Goal: Information Seeking & Learning: Learn about a topic

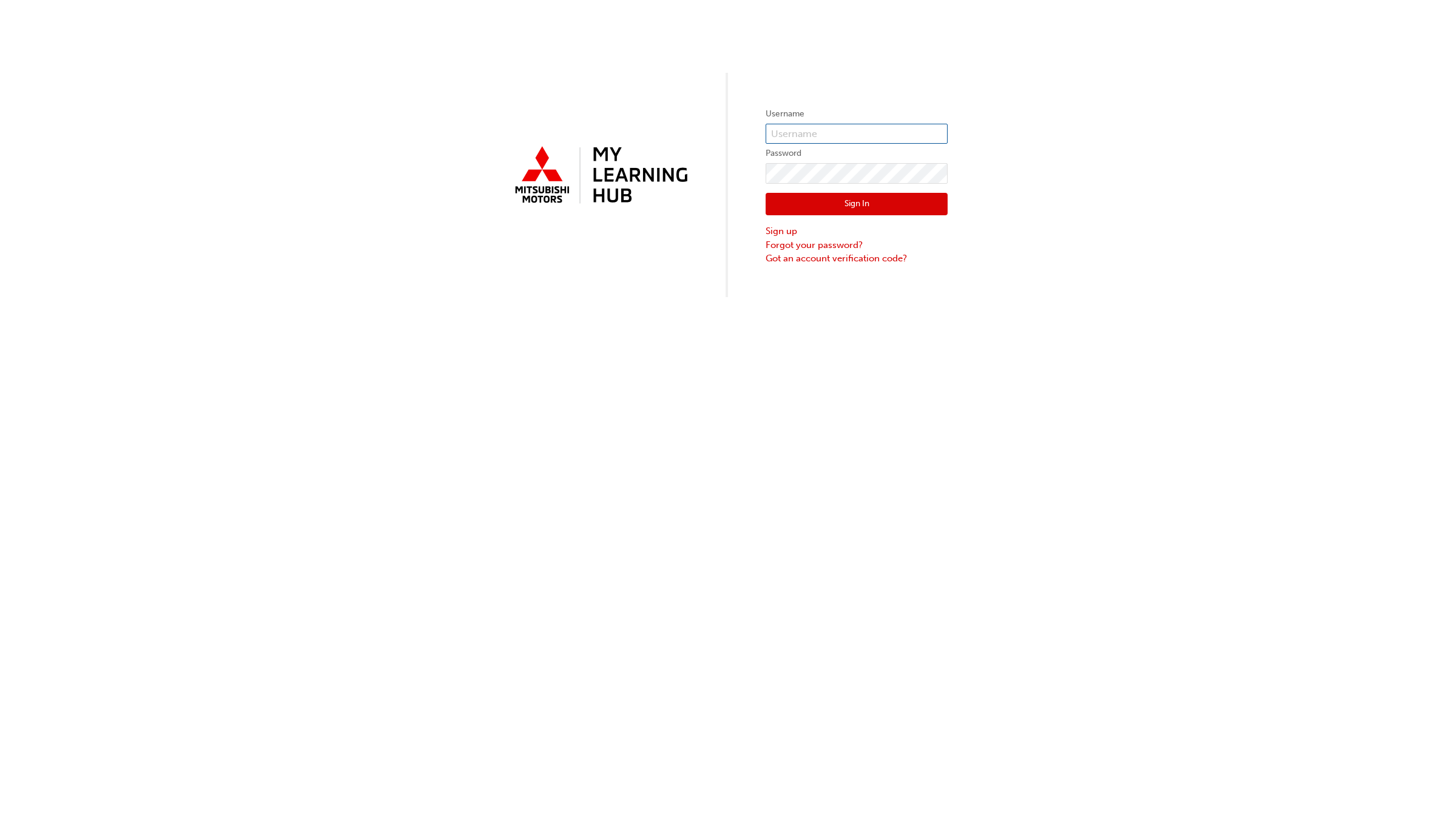
click at [758, 129] on input "text" at bounding box center [856, 134] width 182 height 21
type input "[PERSON_NAME][EMAIL_ADDRESS][DOMAIN_NAME]"
click button "Sign In" at bounding box center [856, 204] width 182 height 23
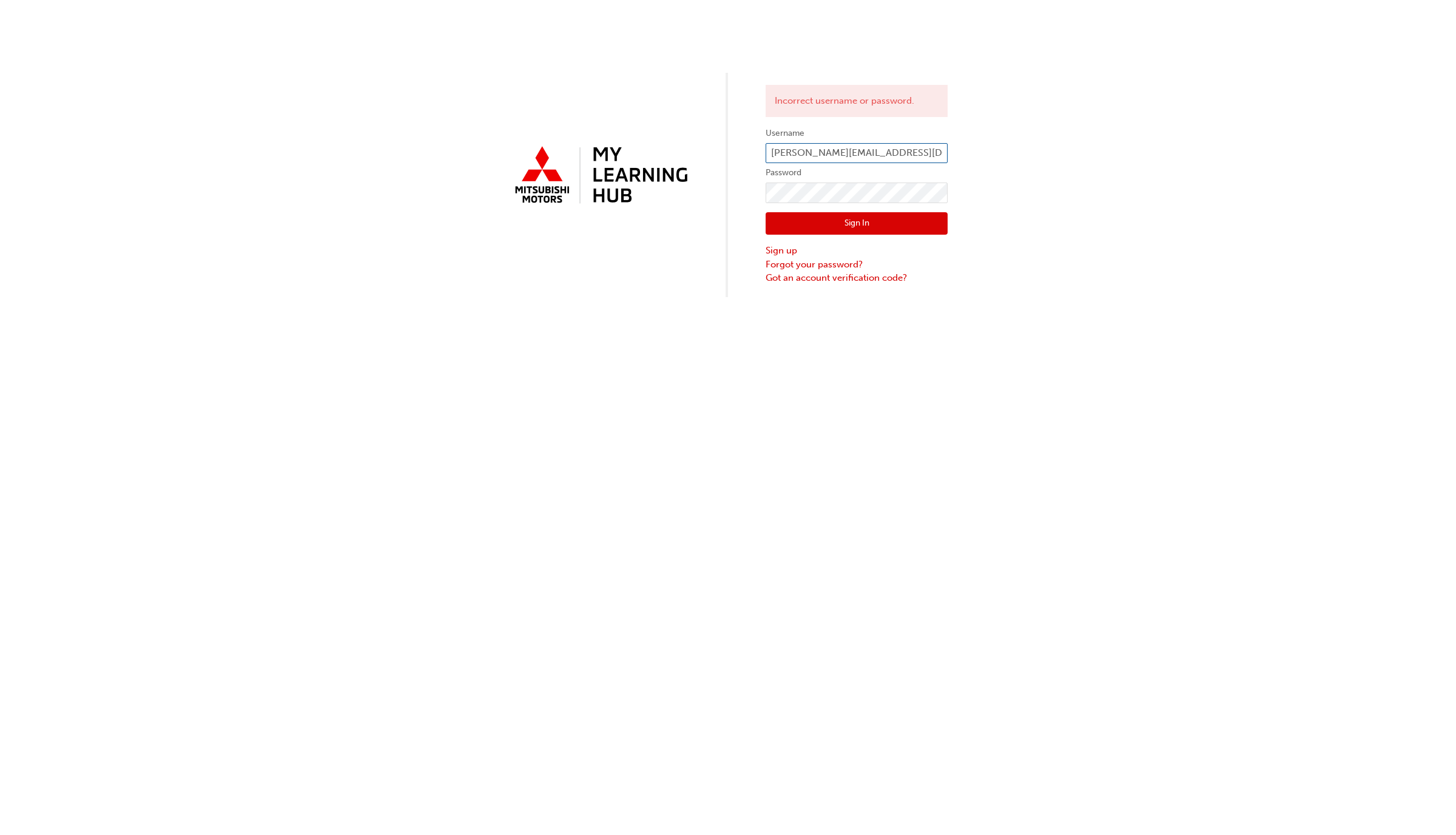
click at [758, 147] on input "[PERSON_NAME][EMAIL_ADDRESS][DOMAIN_NAME]" at bounding box center [856, 154] width 182 height 21
type input "[PERSON_NAME][EMAIL_ADDRESS][DOMAIN_NAME]"
click button "Sign In" at bounding box center [856, 224] width 182 height 23
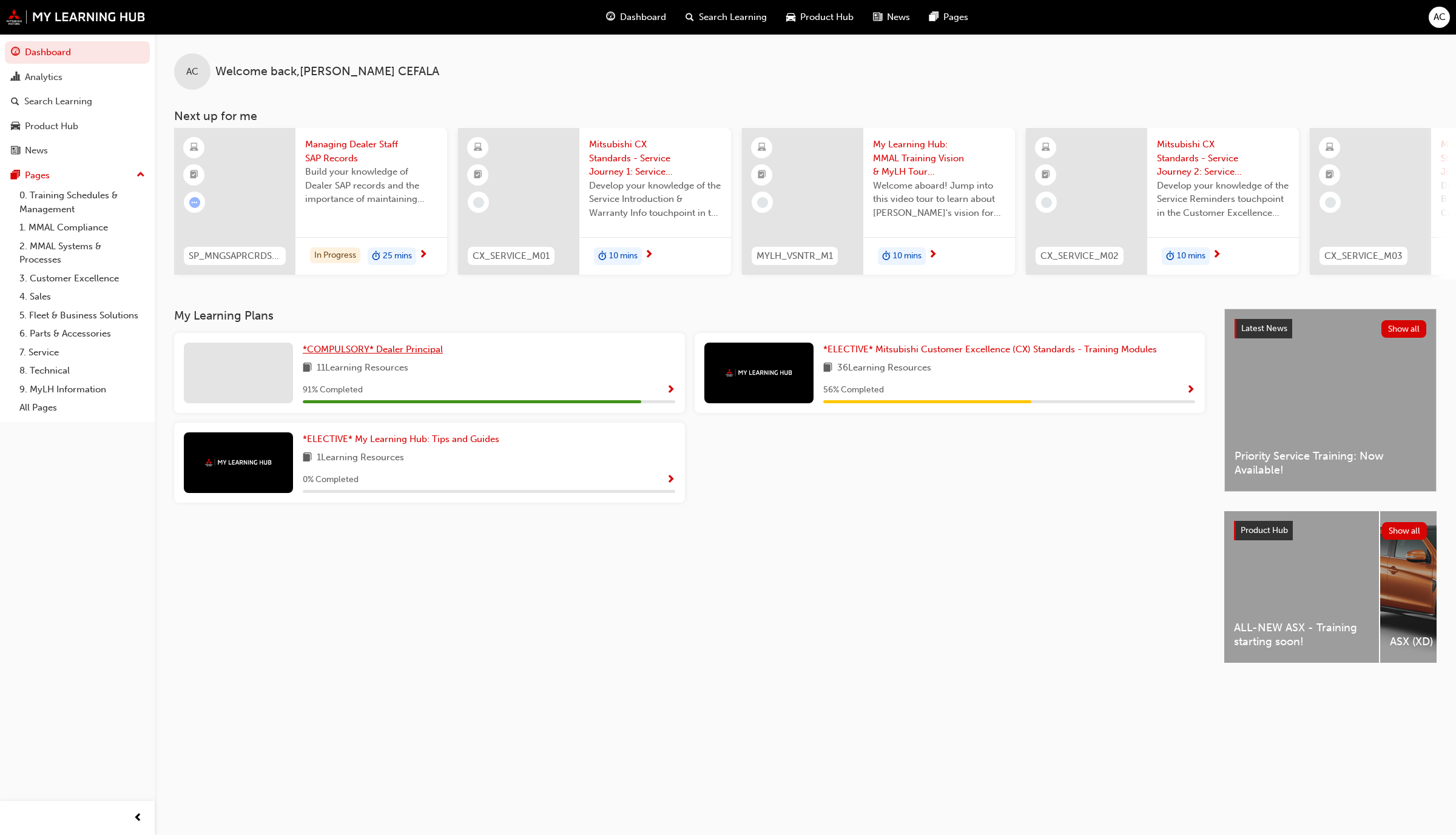
click at [399, 355] on span "*COMPULSORY* Dealer Principal" at bounding box center [373, 349] width 140 height 11
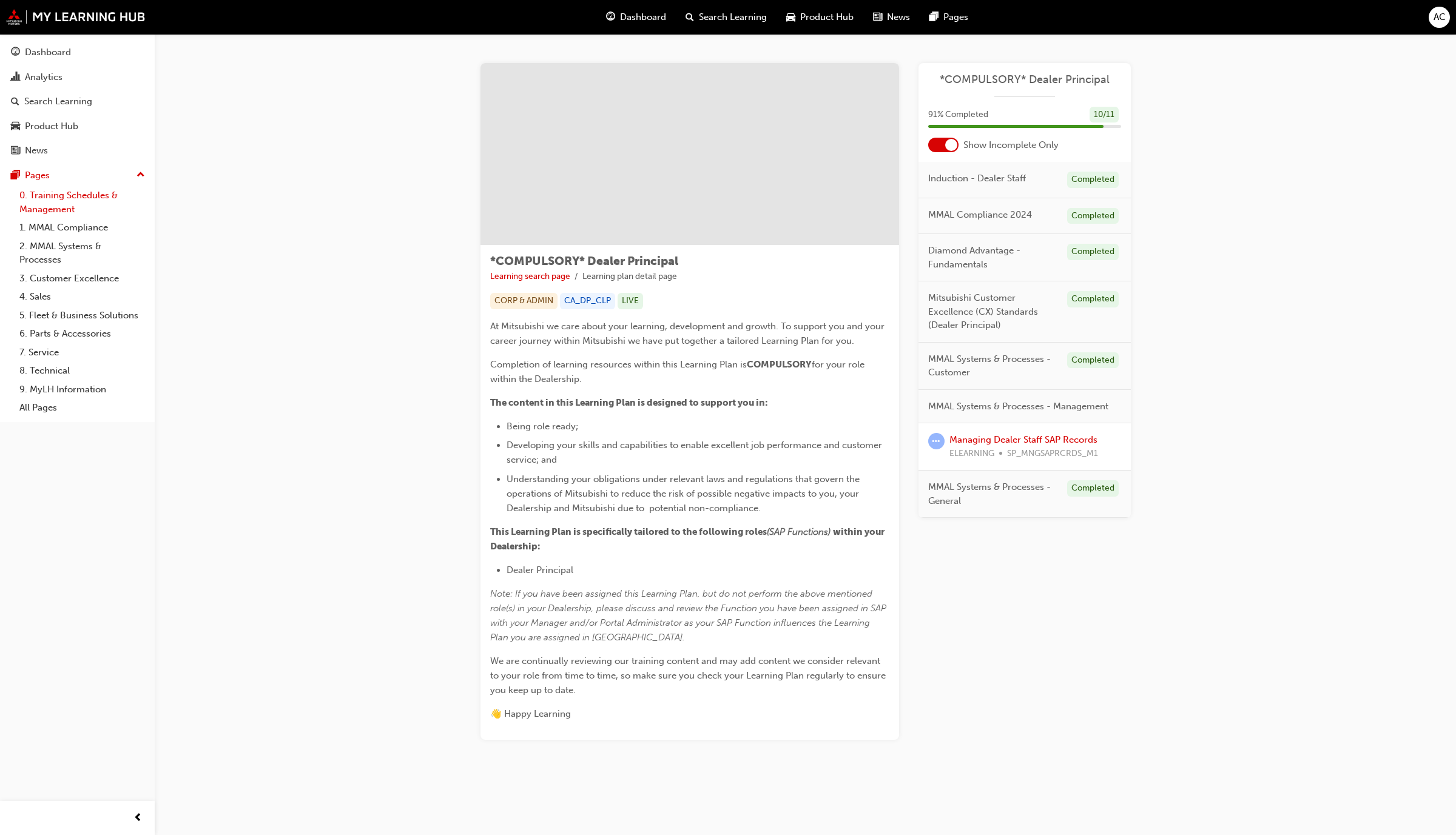
click at [61, 196] on link "0. Training Schedules & Management" at bounding box center [82, 202] width 135 height 32
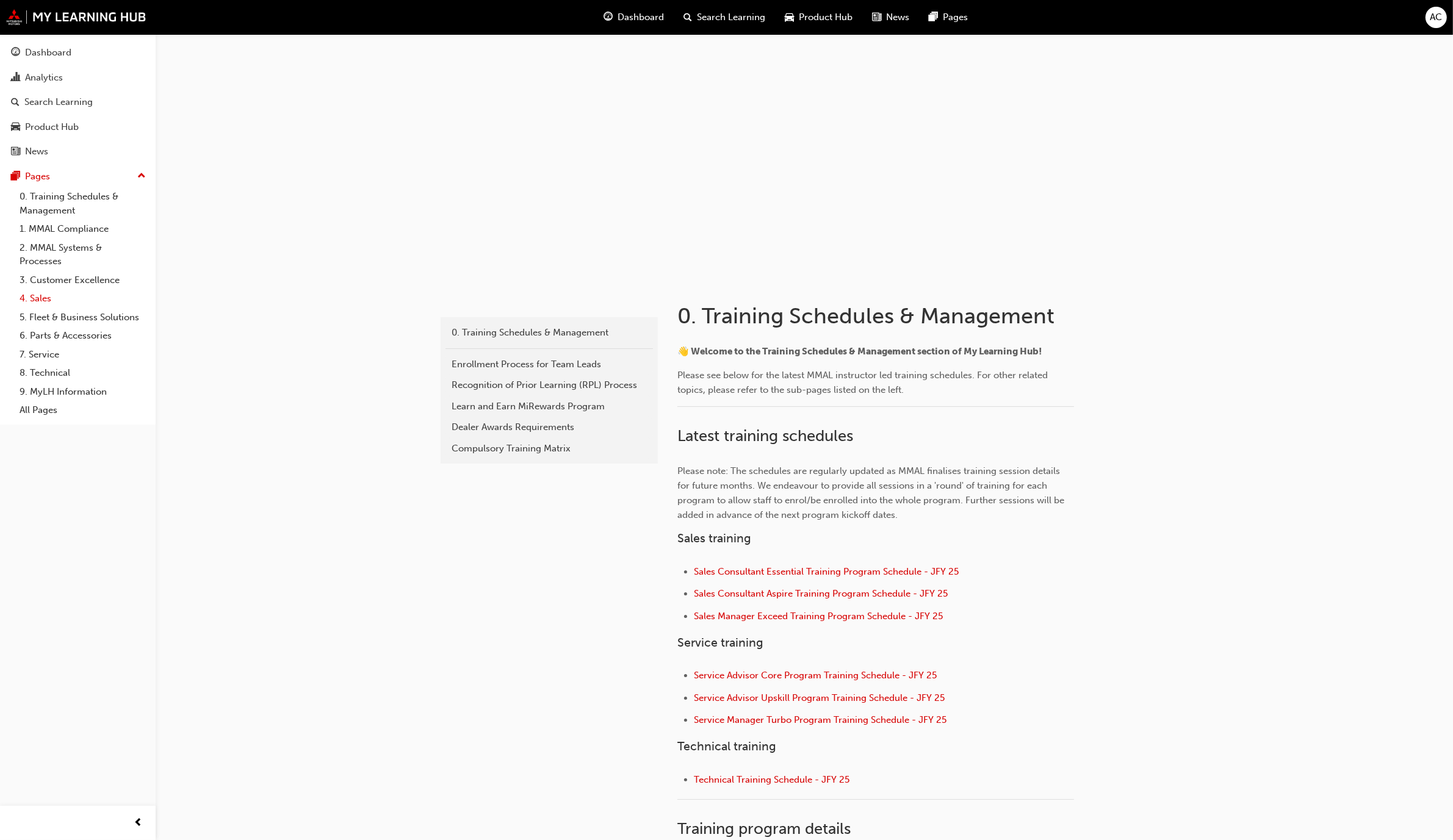
click at [44, 300] on link "4. Sales" at bounding box center [82, 298] width 136 height 19
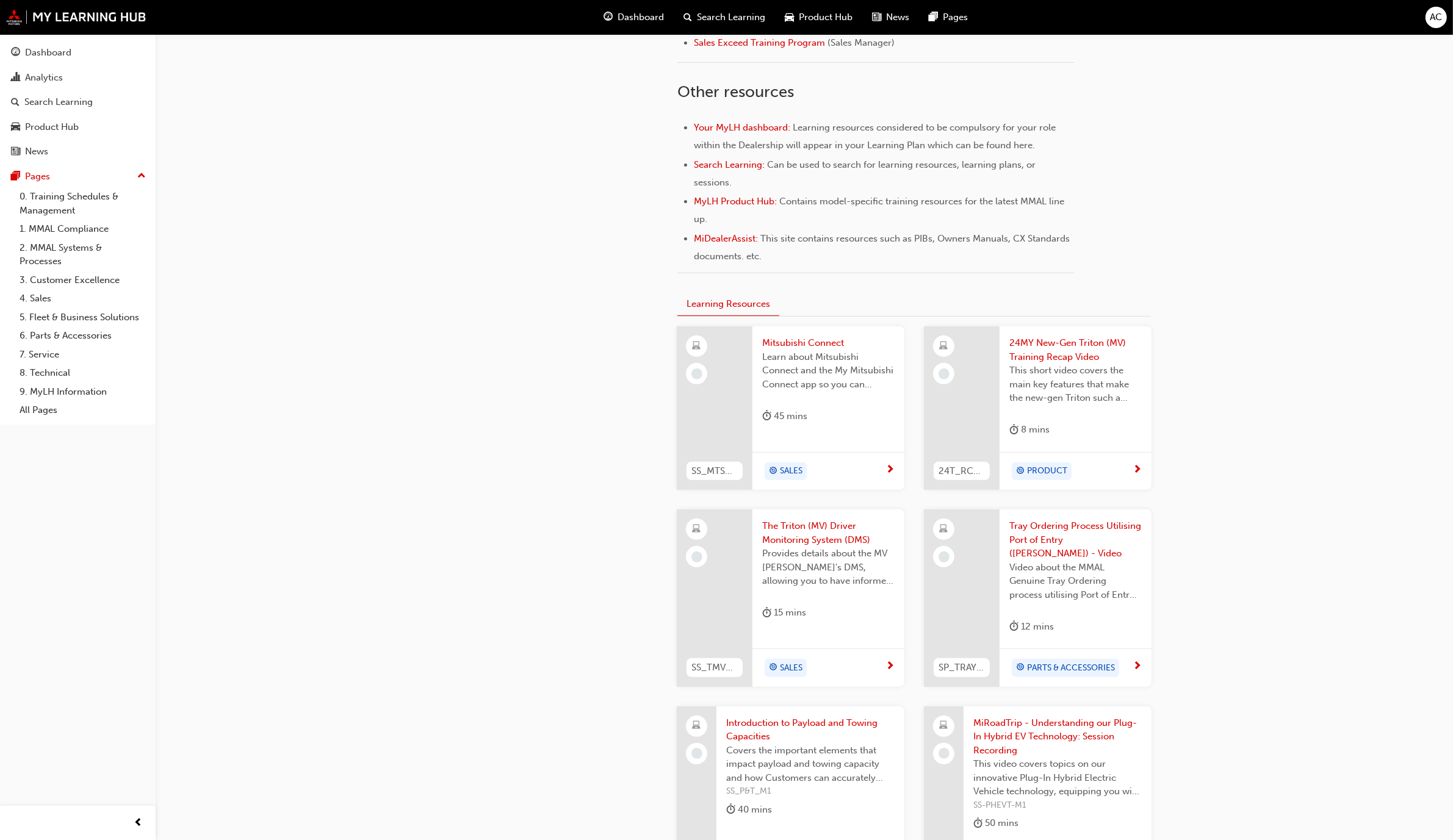
scroll to position [572, 0]
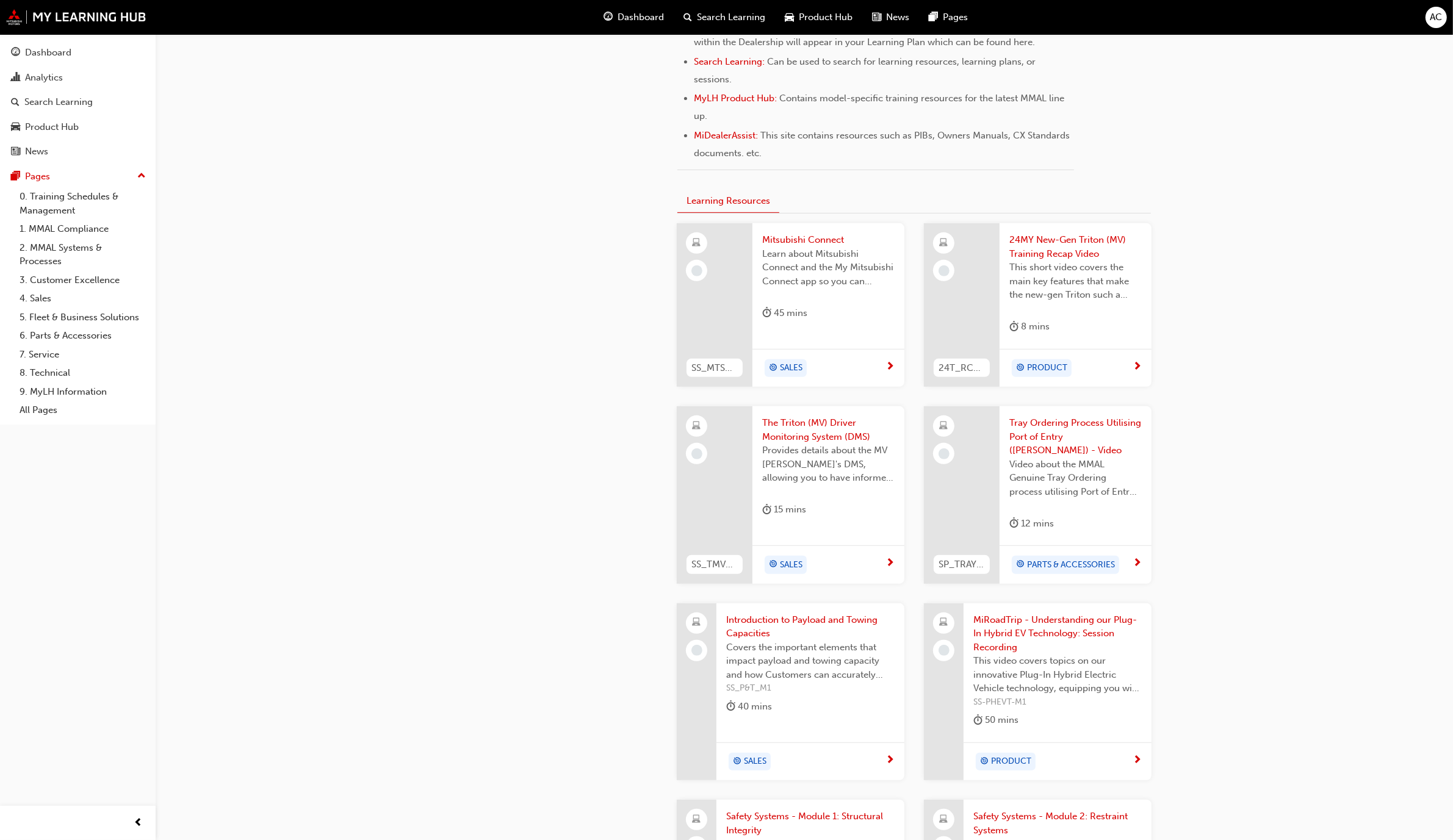
click at [762, 238] on span "Mitsubishi Connect" at bounding box center [828, 240] width 132 height 14
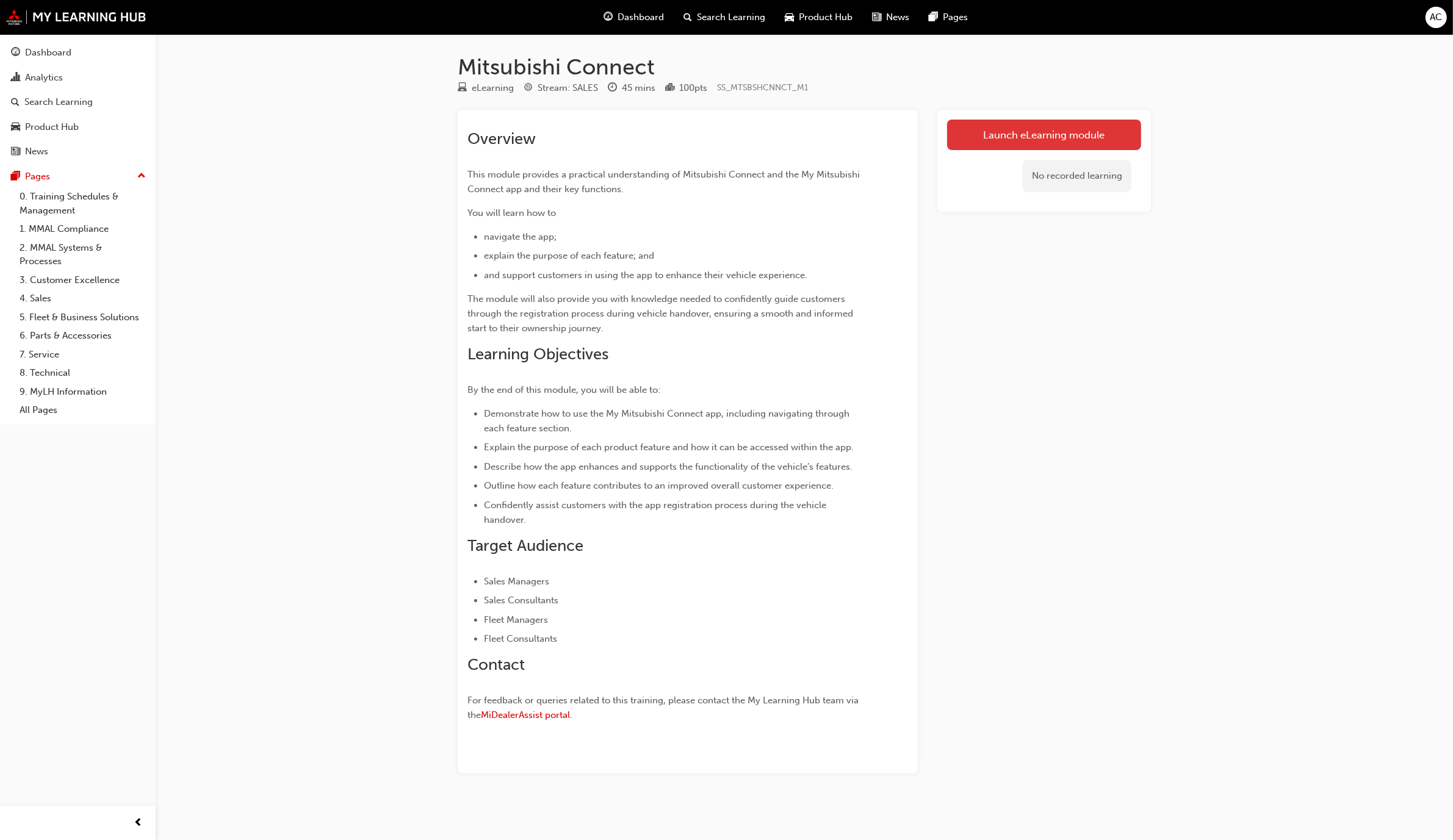
click at [762, 127] on link "Launch eLearning module" at bounding box center [1044, 134] width 194 height 30
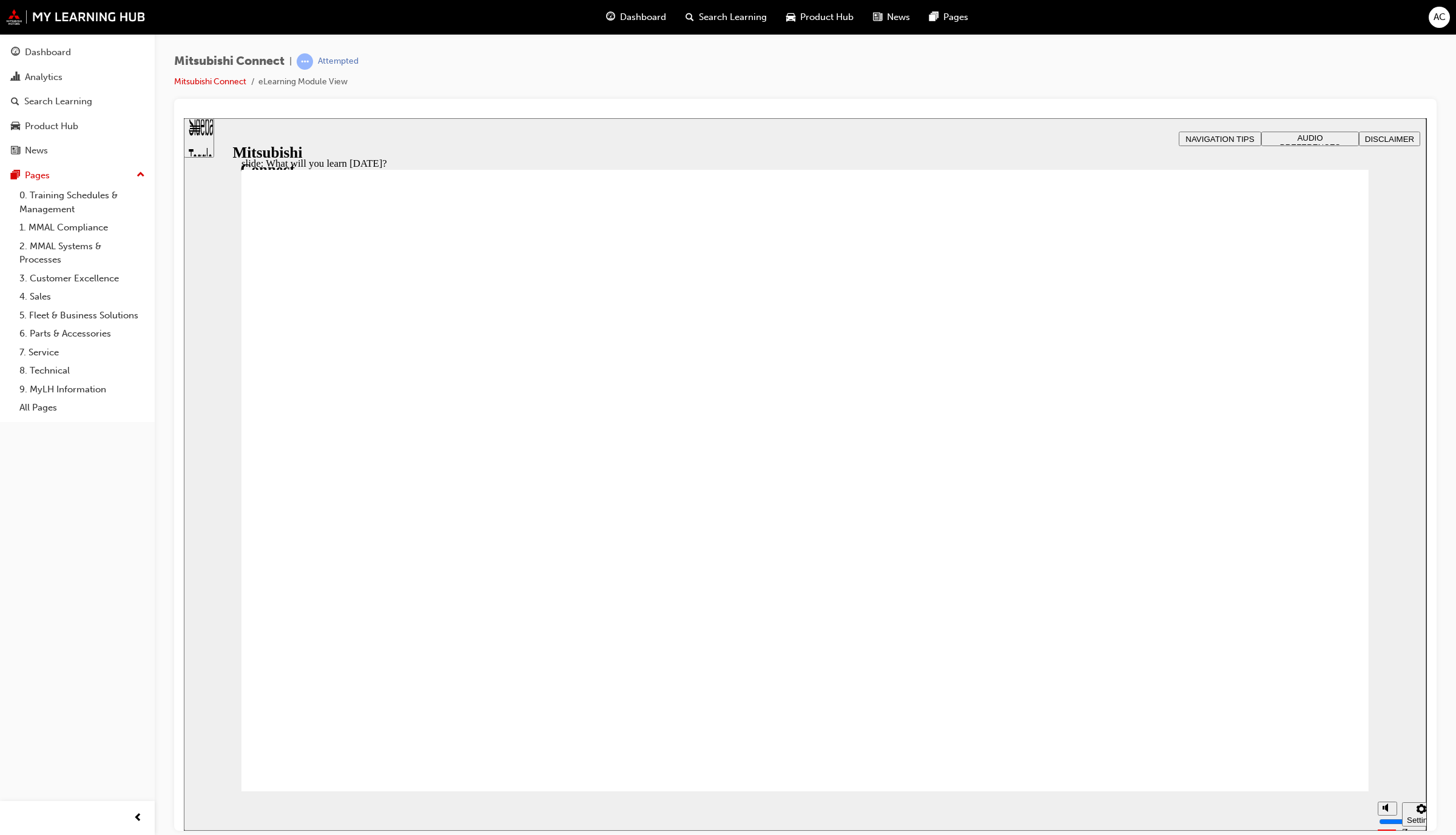
click at [38, 355] on link "7. Service" at bounding box center [82, 352] width 135 height 18
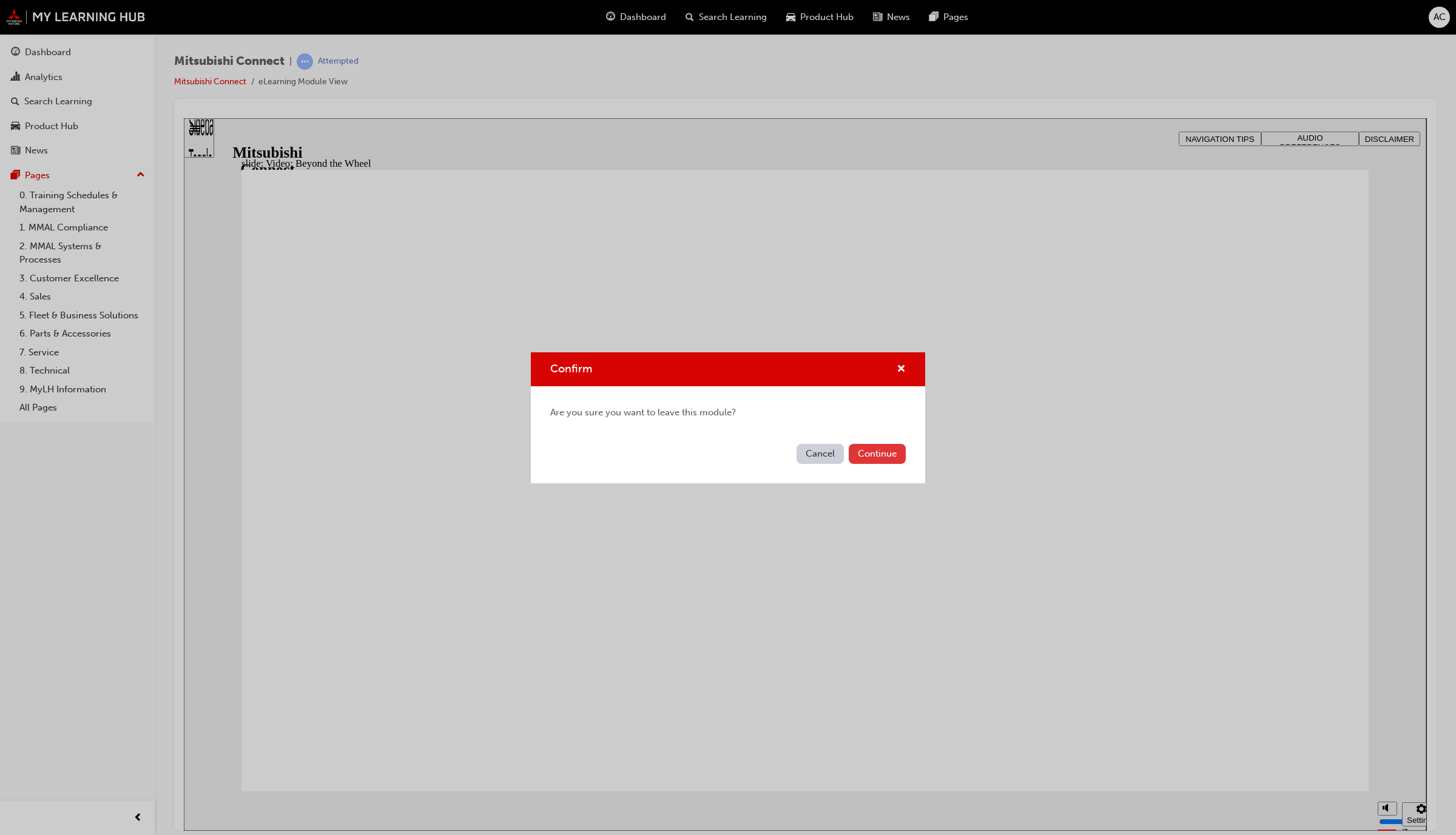
click at [758, 454] on button "Continue" at bounding box center [877, 453] width 57 height 20
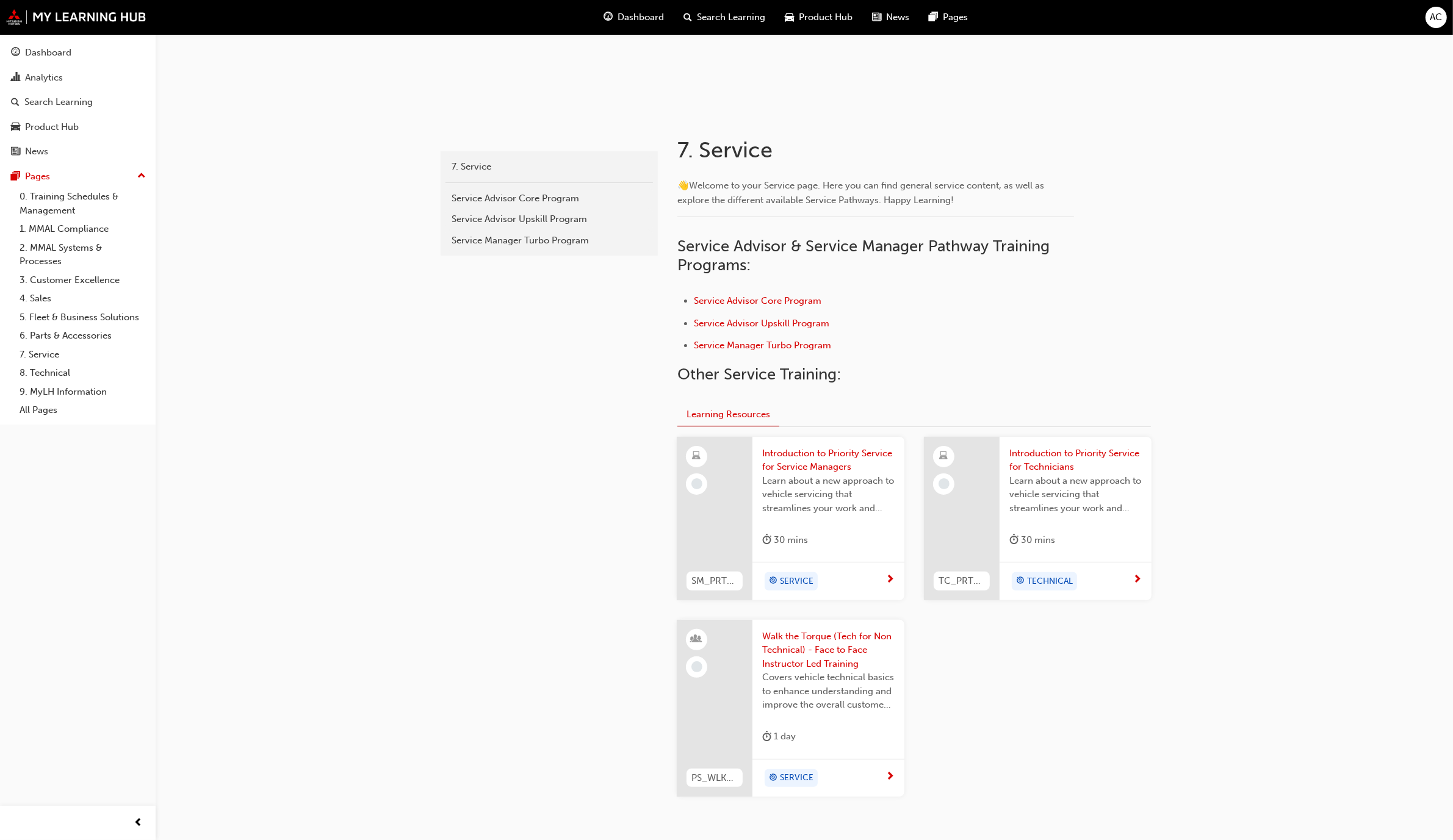
scroll to position [209, 0]
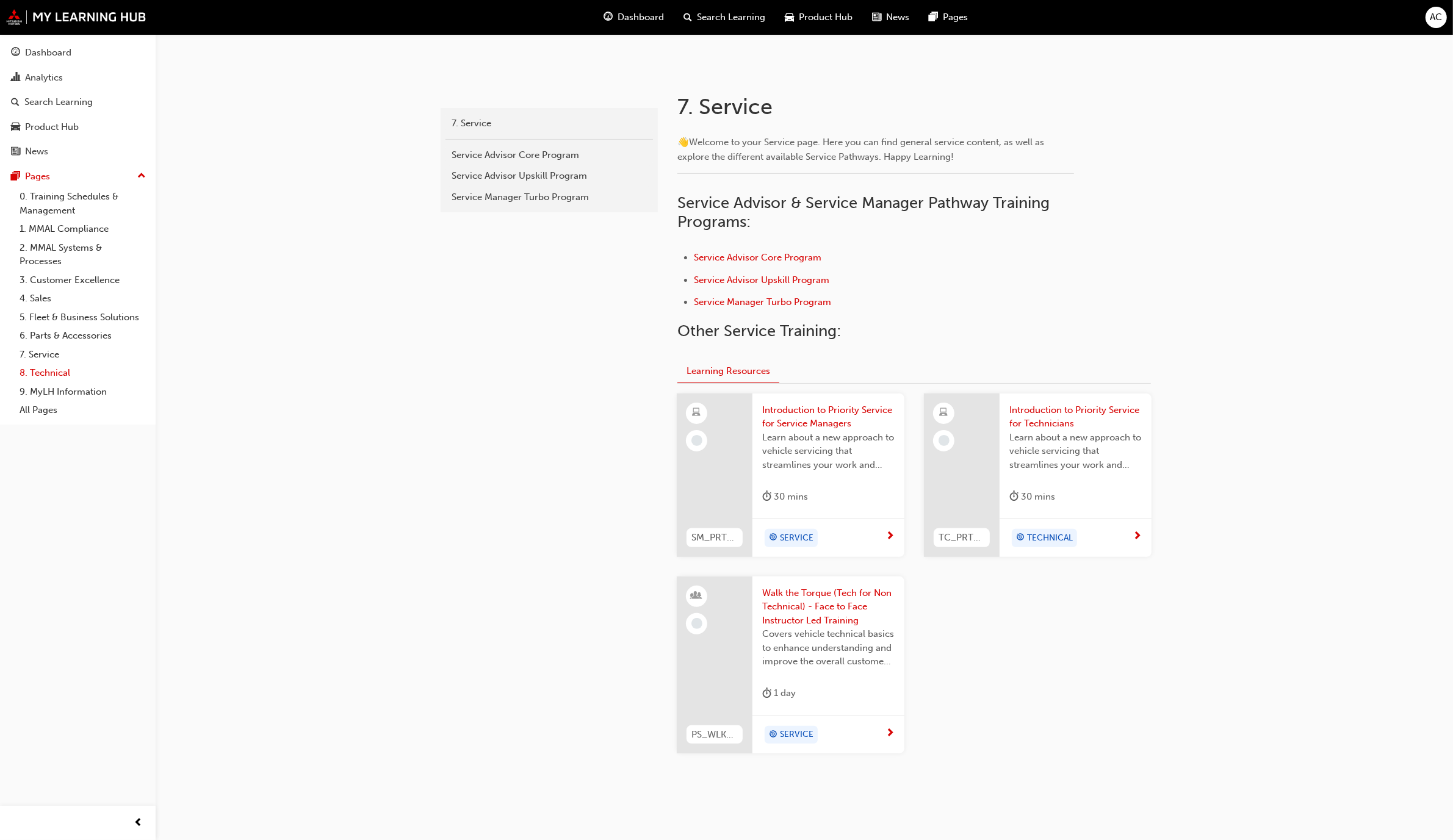
click at [52, 377] on link "8. Technical" at bounding box center [82, 373] width 136 height 19
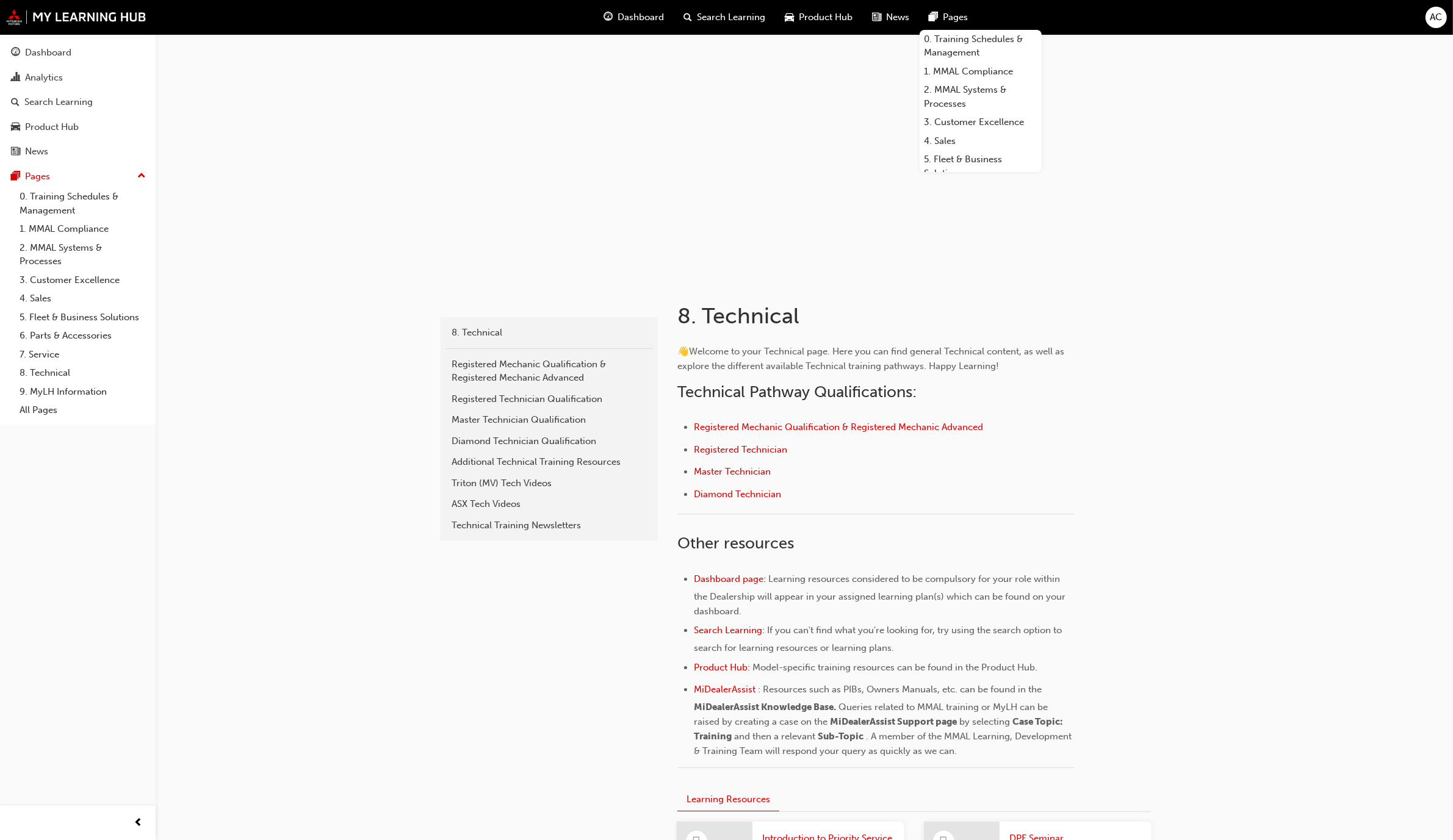
click at [762, 23] on span "News" at bounding box center [898, 17] width 23 height 14
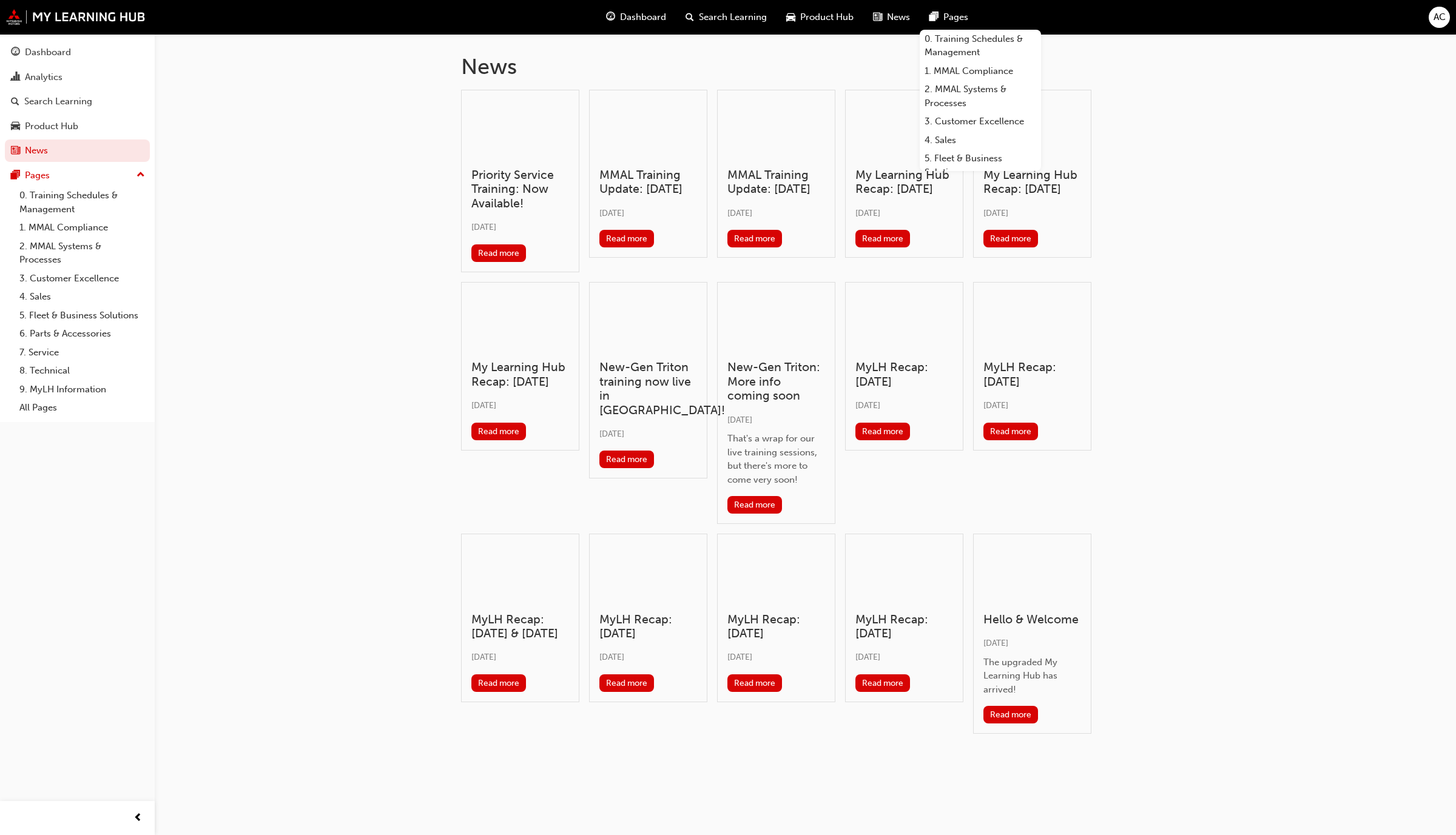
click at [372, 253] on div "News Priority Service Training: Now Available! [DATE] Read more MMAL Training U…" at bounding box center [728, 417] width 1456 height 835
click at [734, 13] on span "Search Learning" at bounding box center [733, 17] width 68 height 14
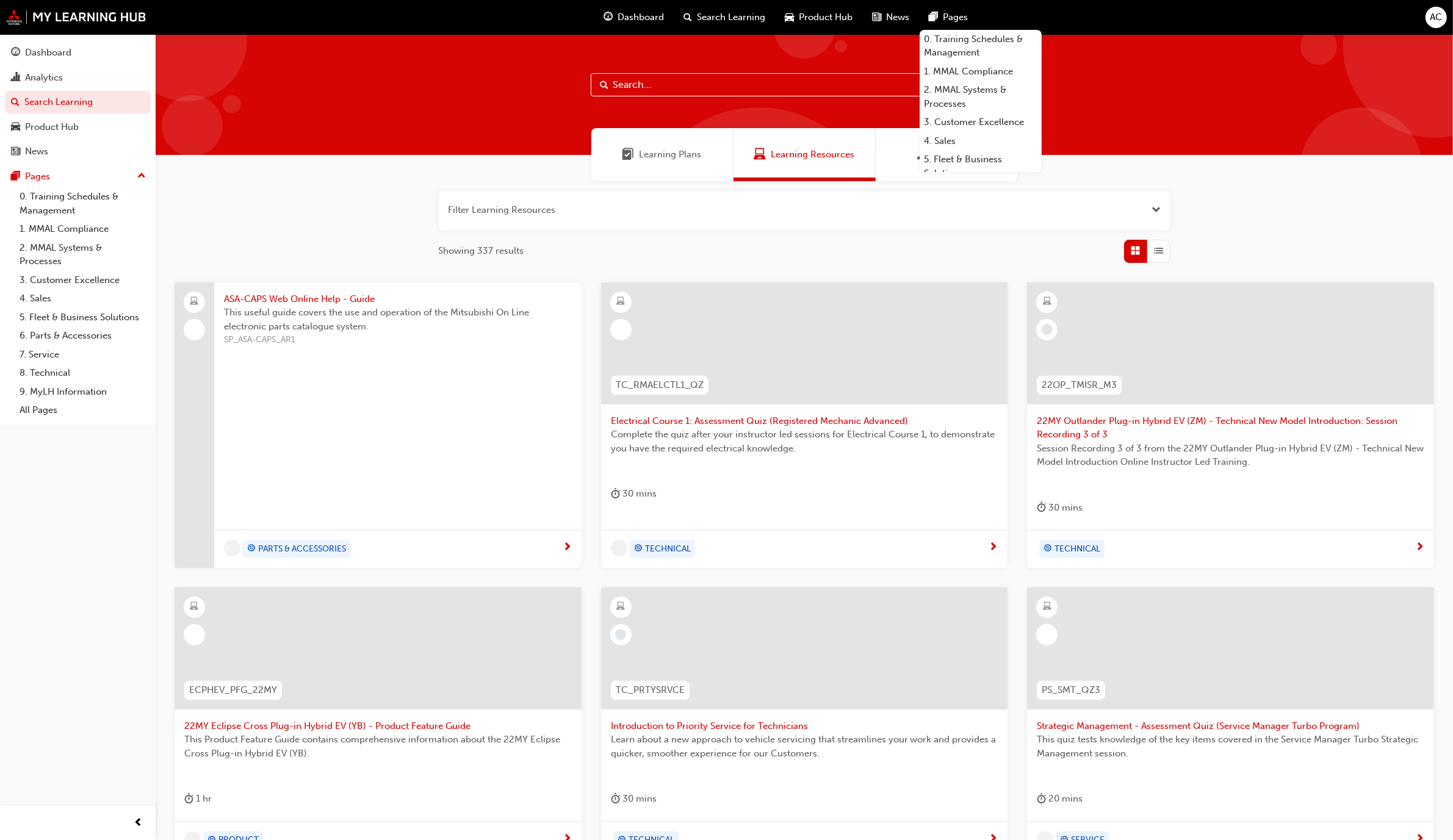
click at [643, 90] on input "text" at bounding box center [804, 85] width 427 height 23
type input "asx"
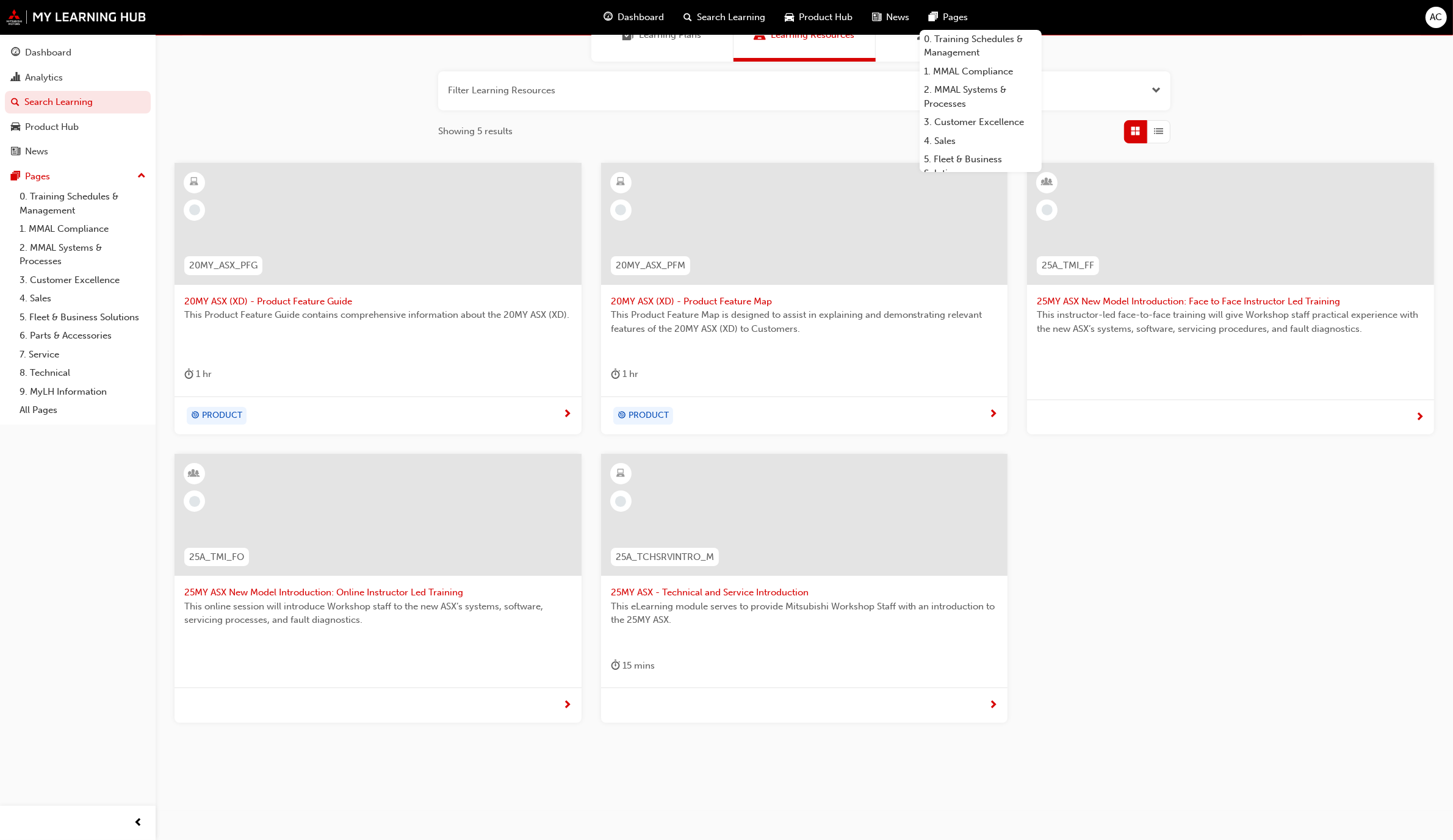
scroll to position [120, 0]
click at [351, 570] on span "25MY ASX New Model Introduction: Online Instructor Led Training" at bounding box center [378, 592] width 388 height 14
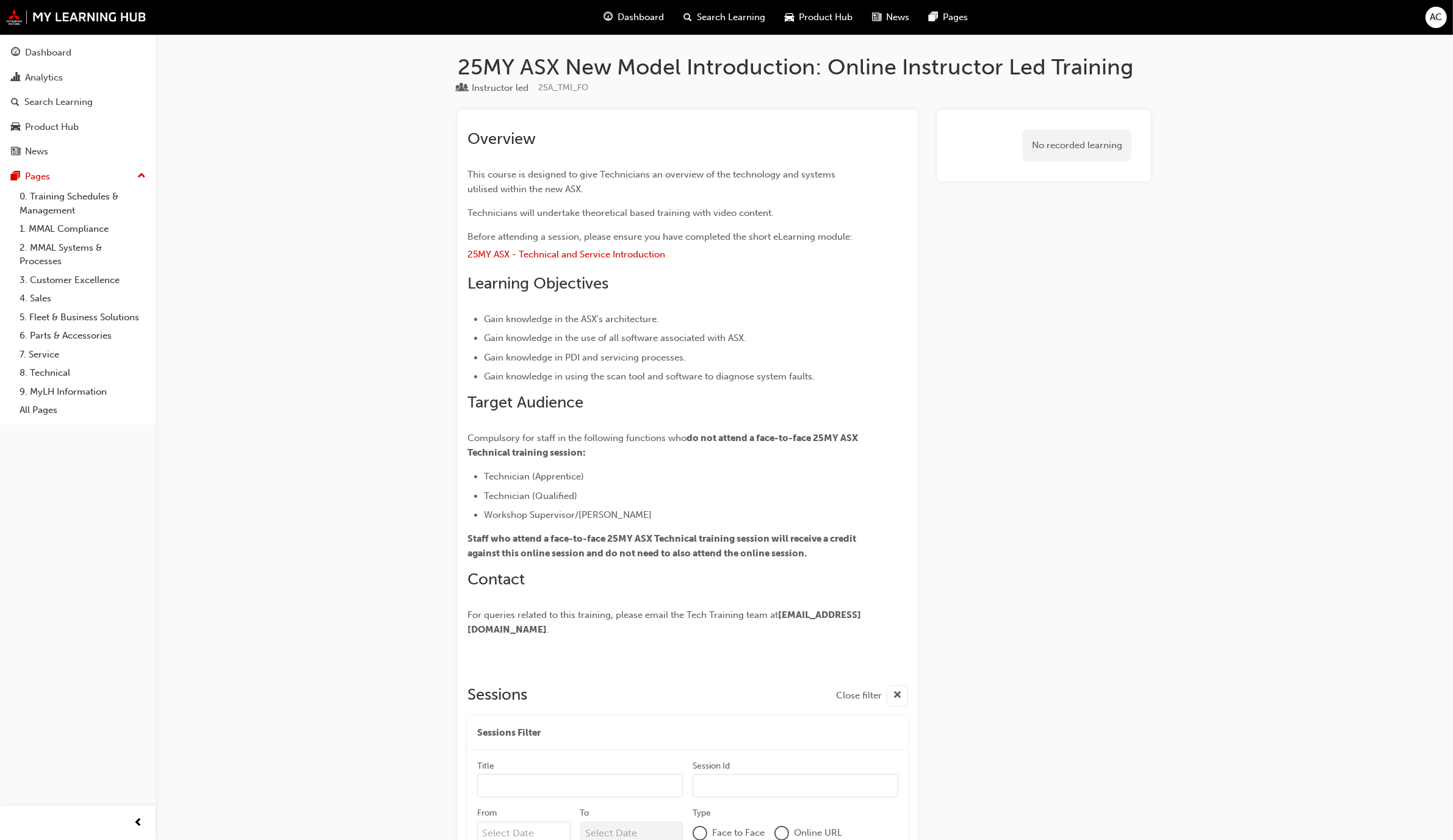
click at [36, 56] on div "Dashboard" at bounding box center [48, 53] width 46 height 14
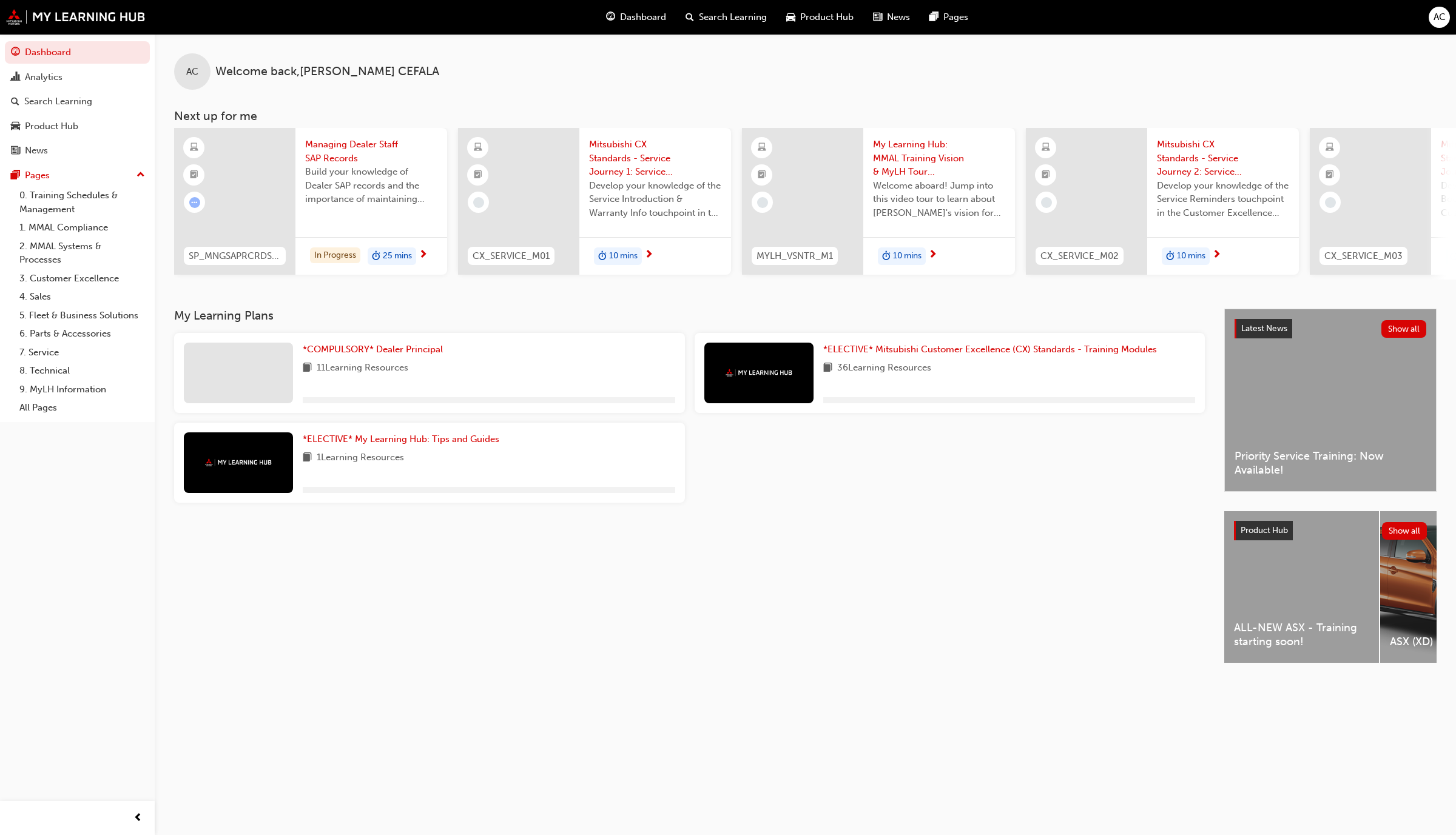
click at [716, 6] on div "Search Learning" at bounding box center [726, 18] width 100 height 25
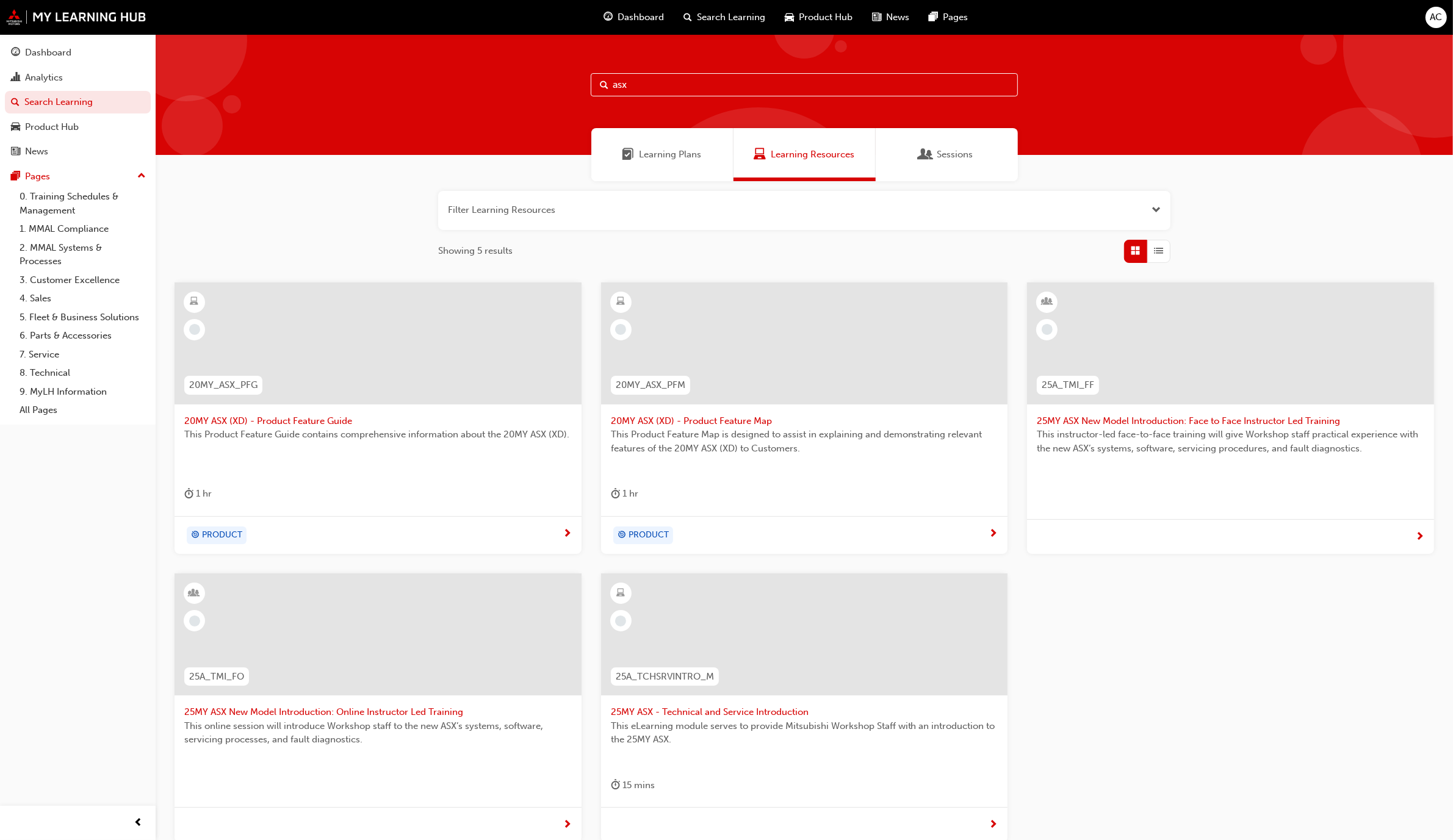
click at [762, 570] on div at bounding box center [804, 634] width 407 height 122
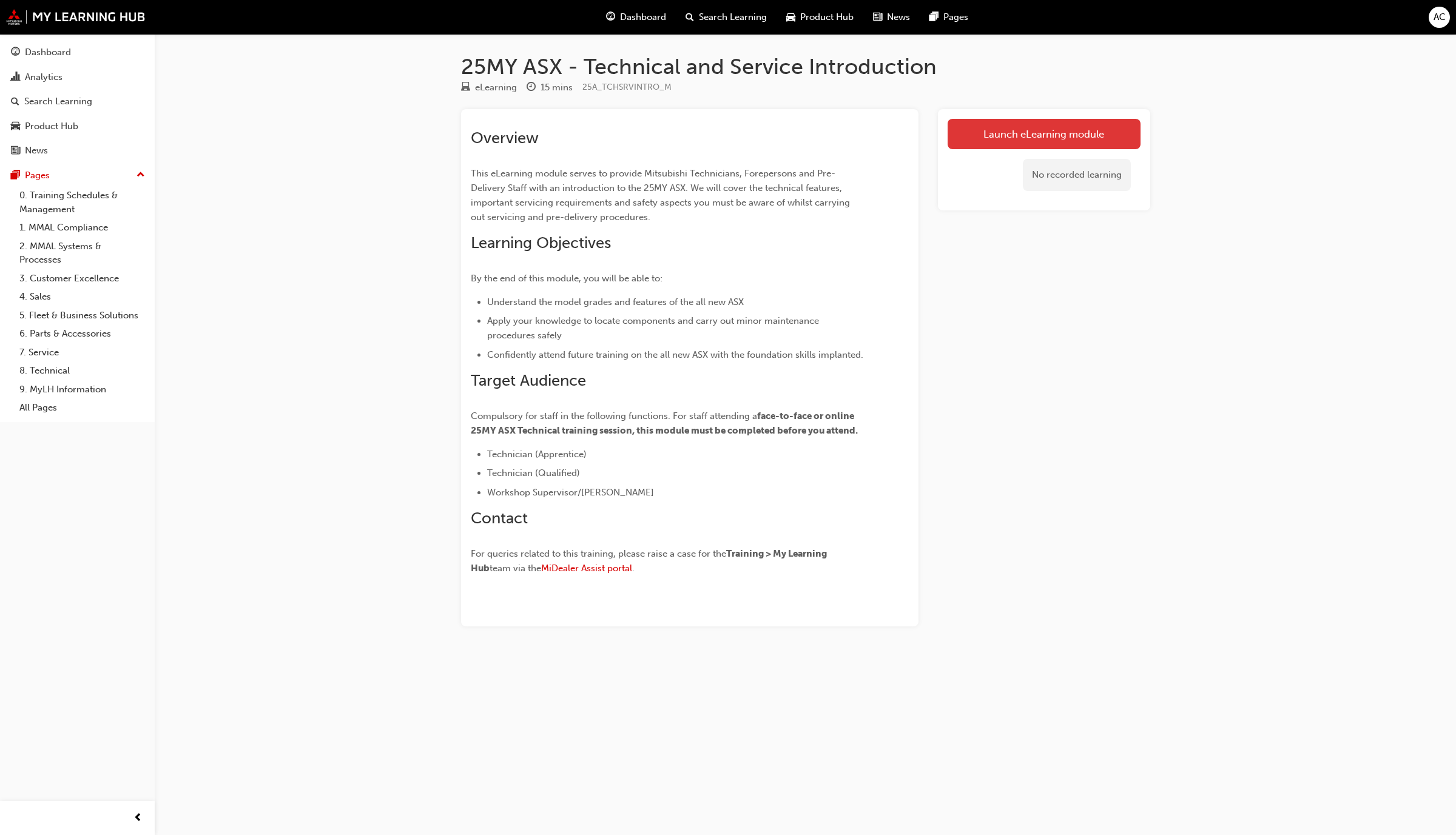
click at [758, 128] on link "Launch eLearning module" at bounding box center [1043, 134] width 193 height 30
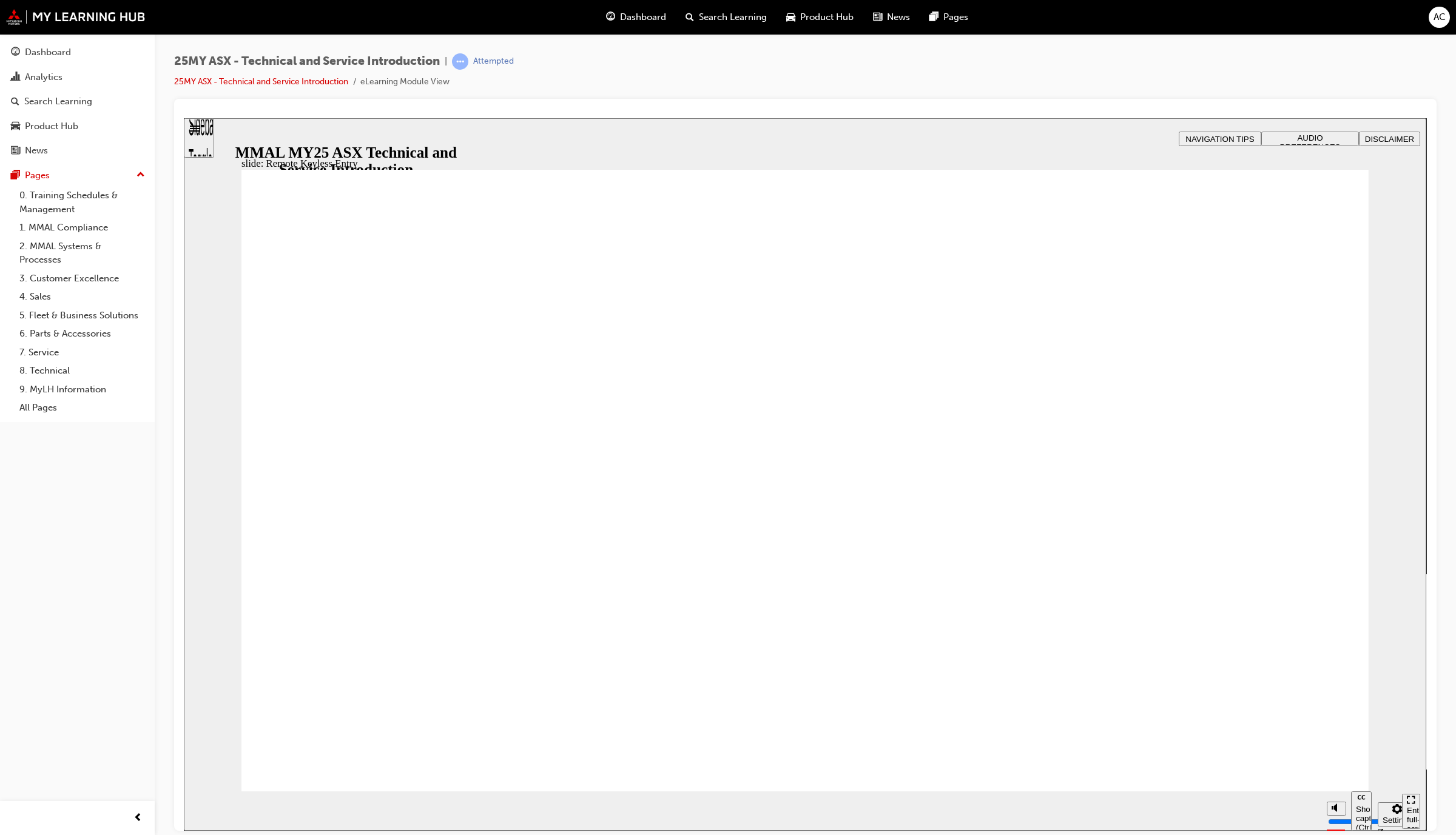
type input "20"
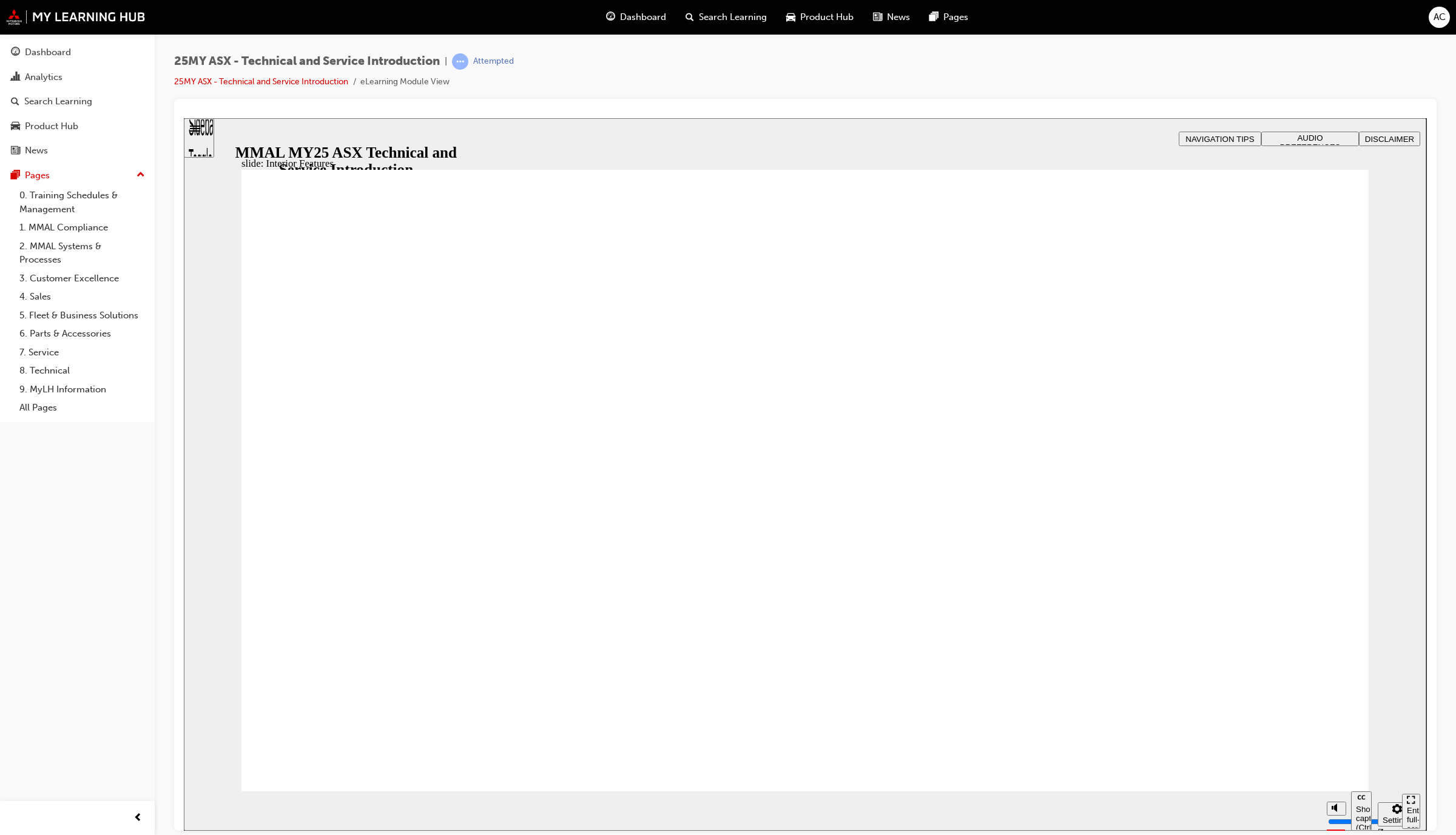
type input "2"
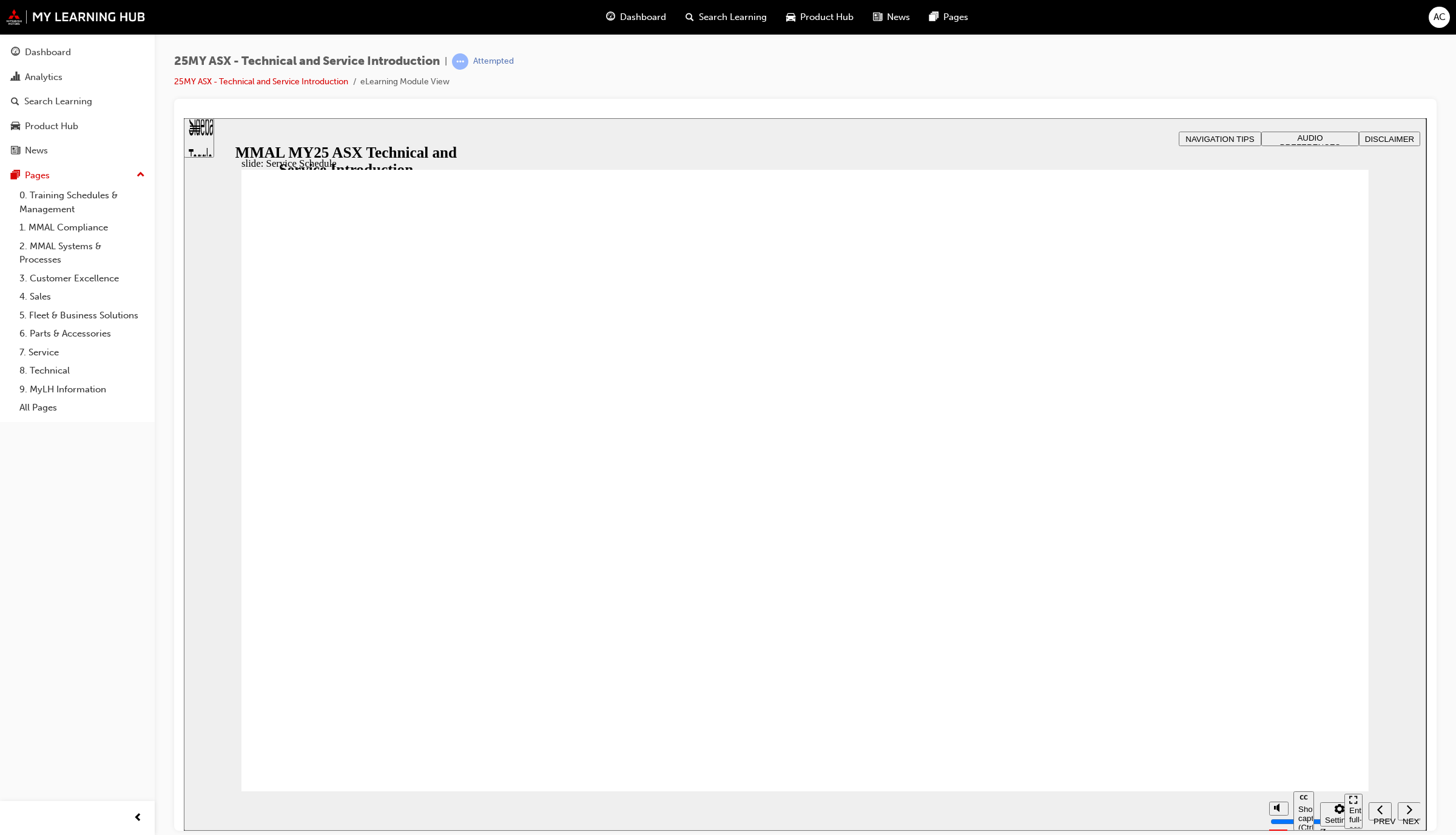
radio input "true"
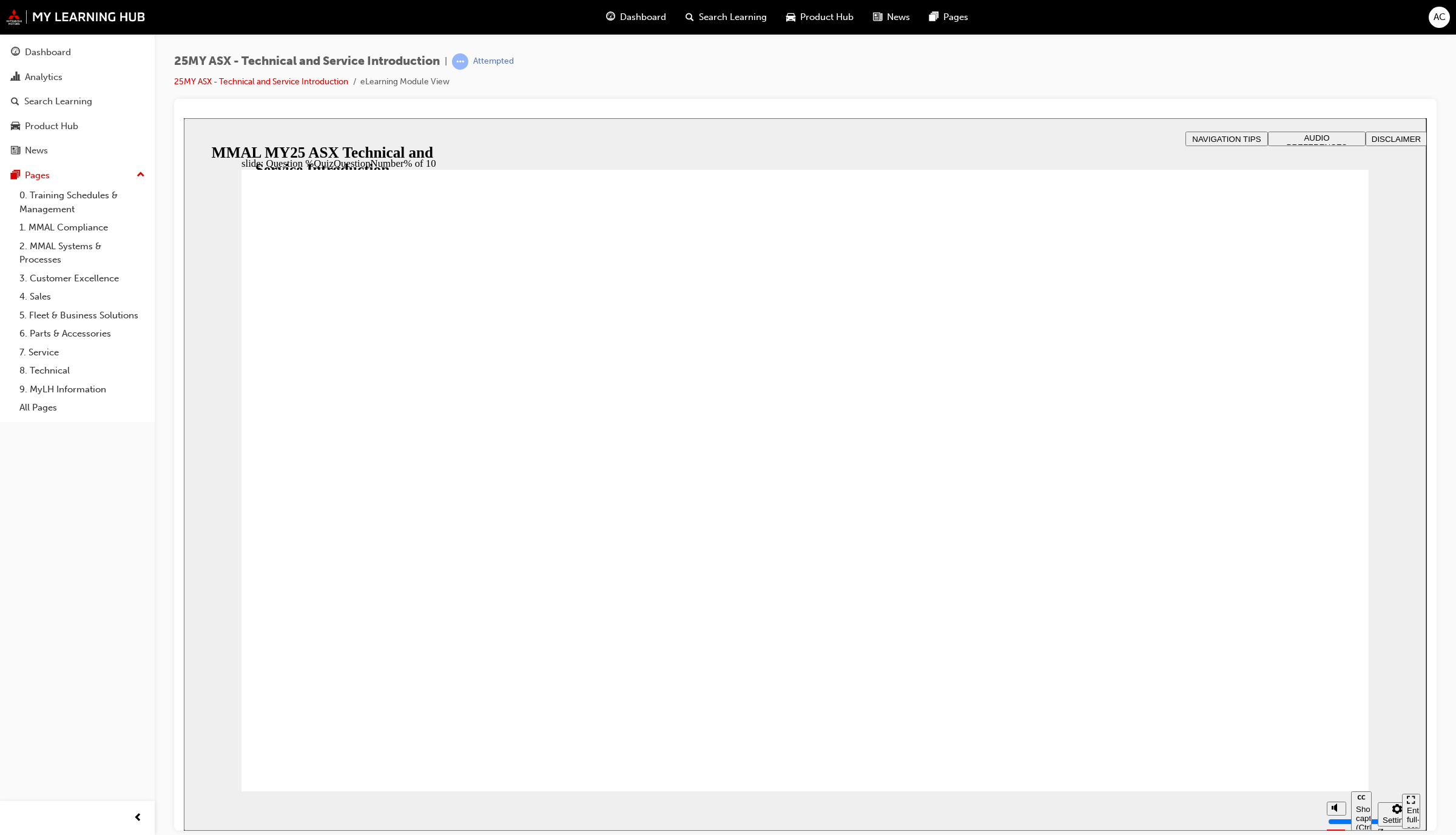
radio input "true"
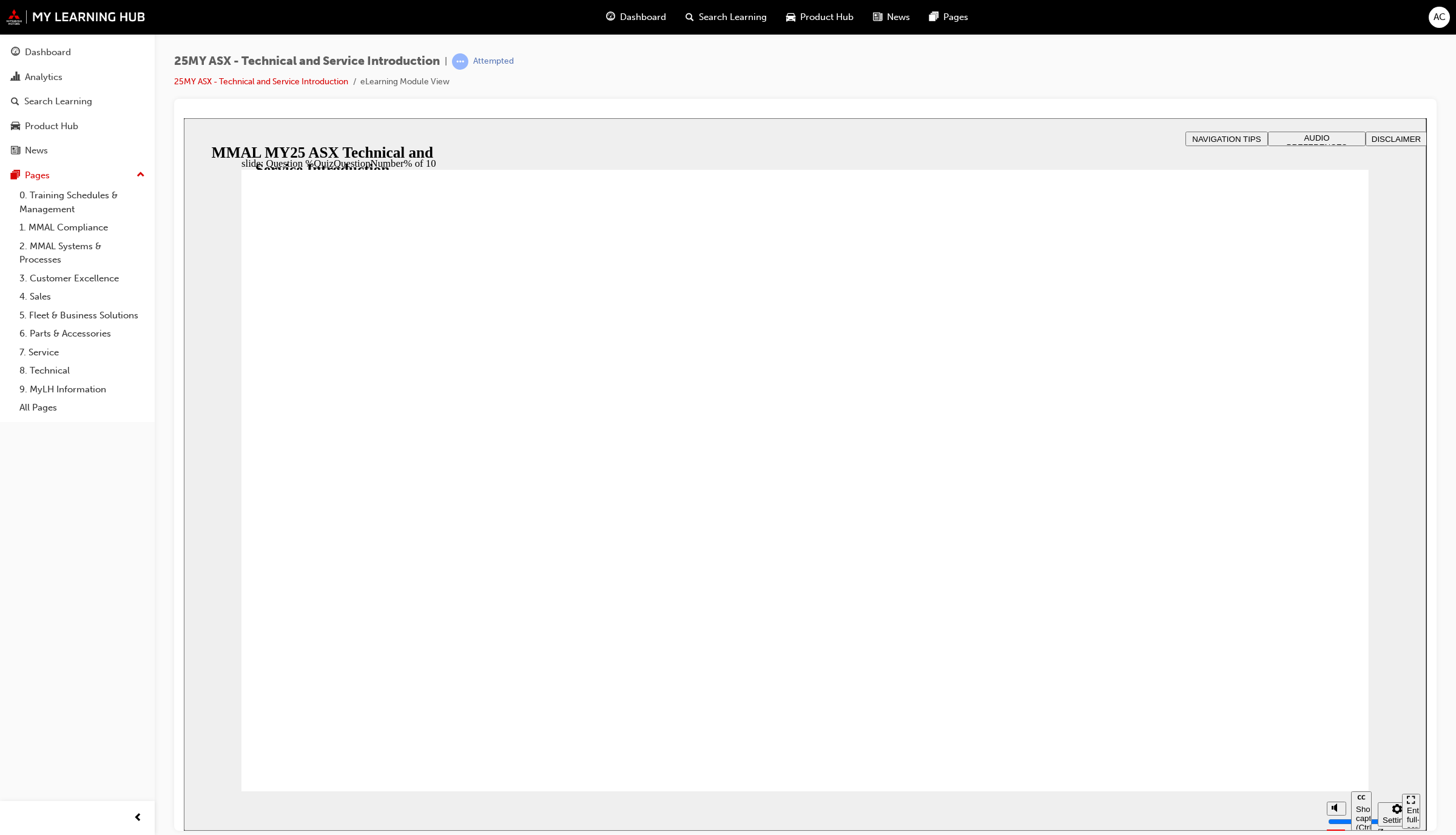
radio input "true"
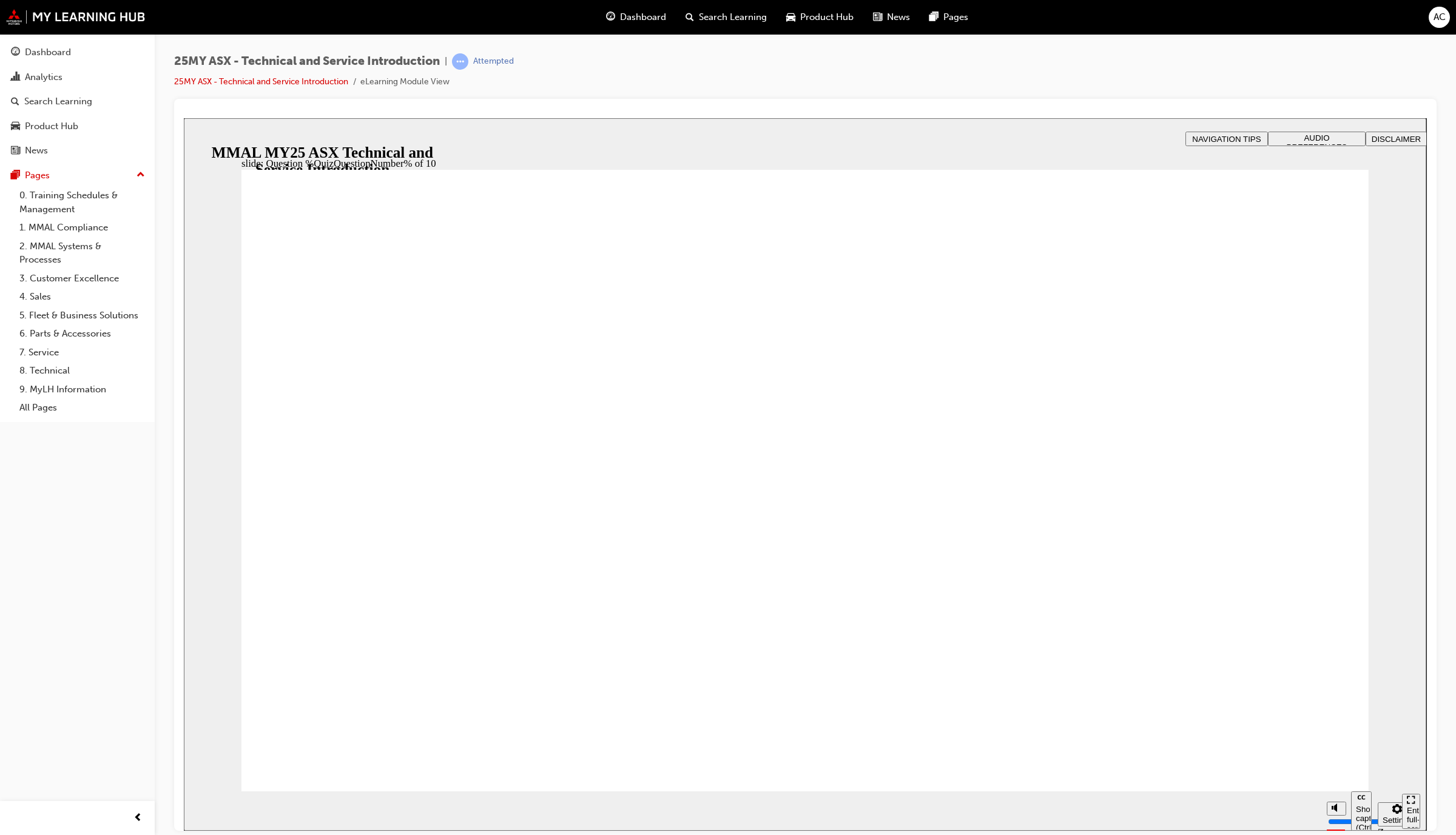
radio input "true"
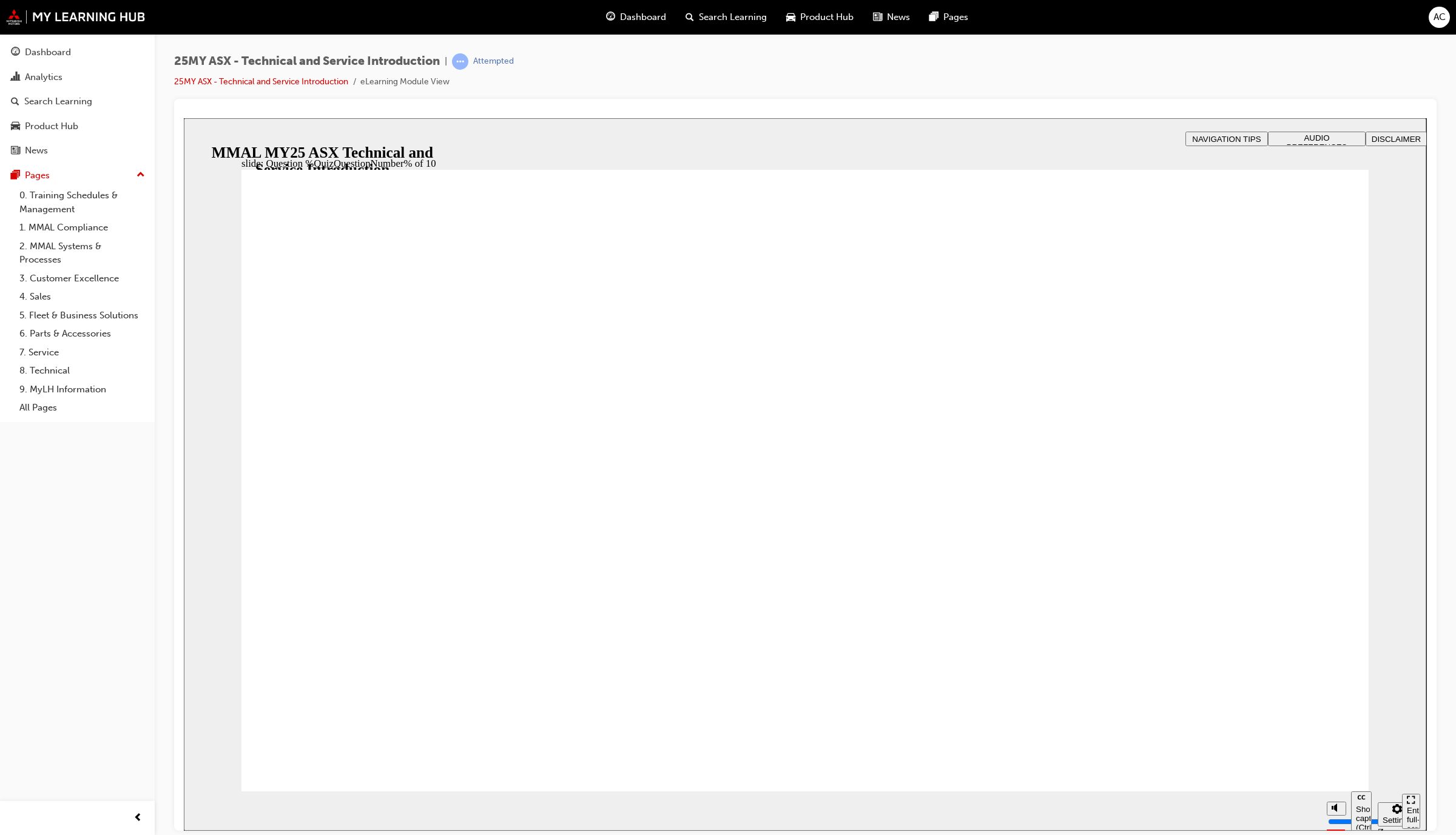
radio input "true"
drag, startPoint x: 380, startPoint y: 725, endPoint x: 380, endPoint y: 746, distance: 21.0
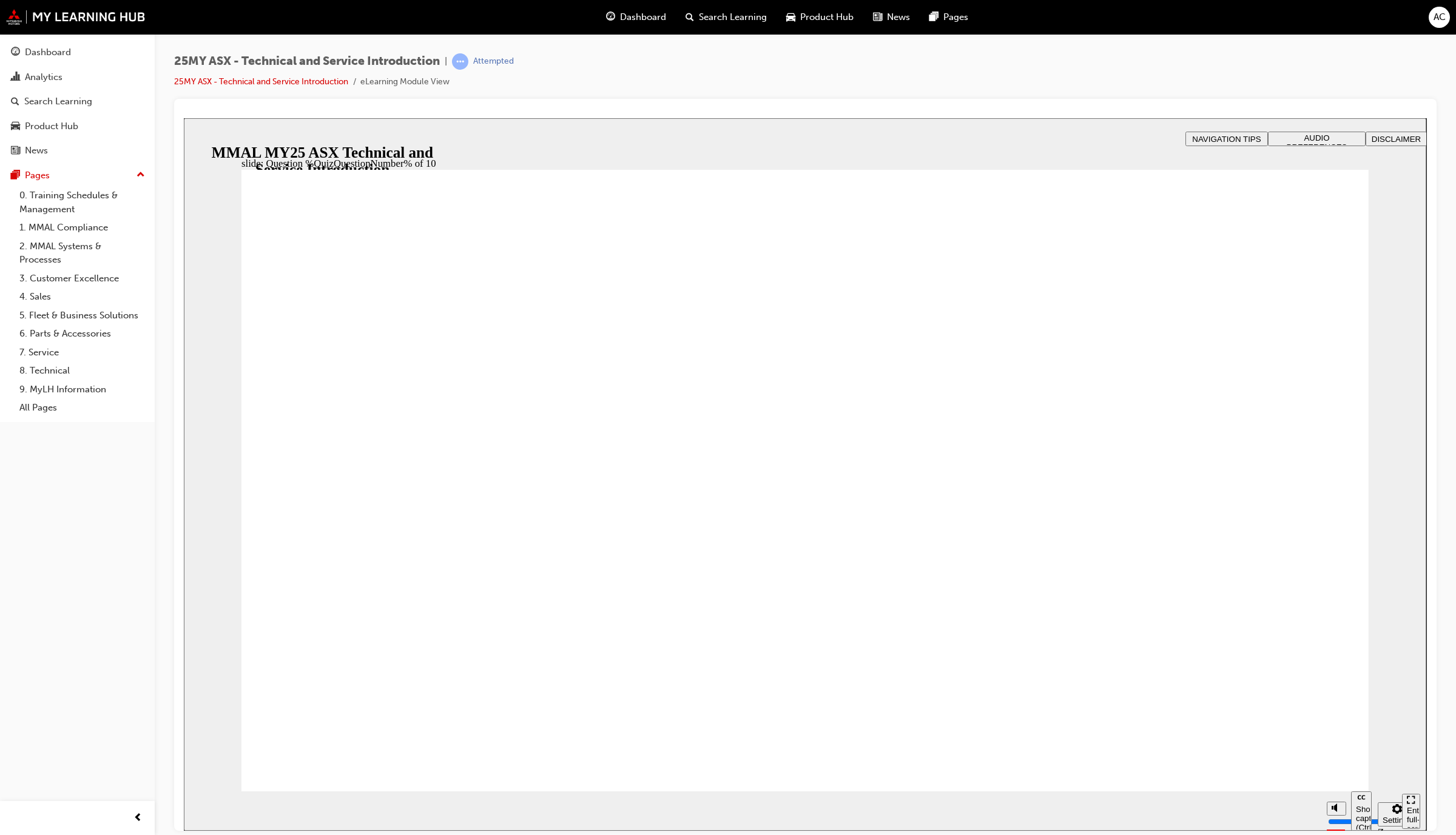
radio input "true"
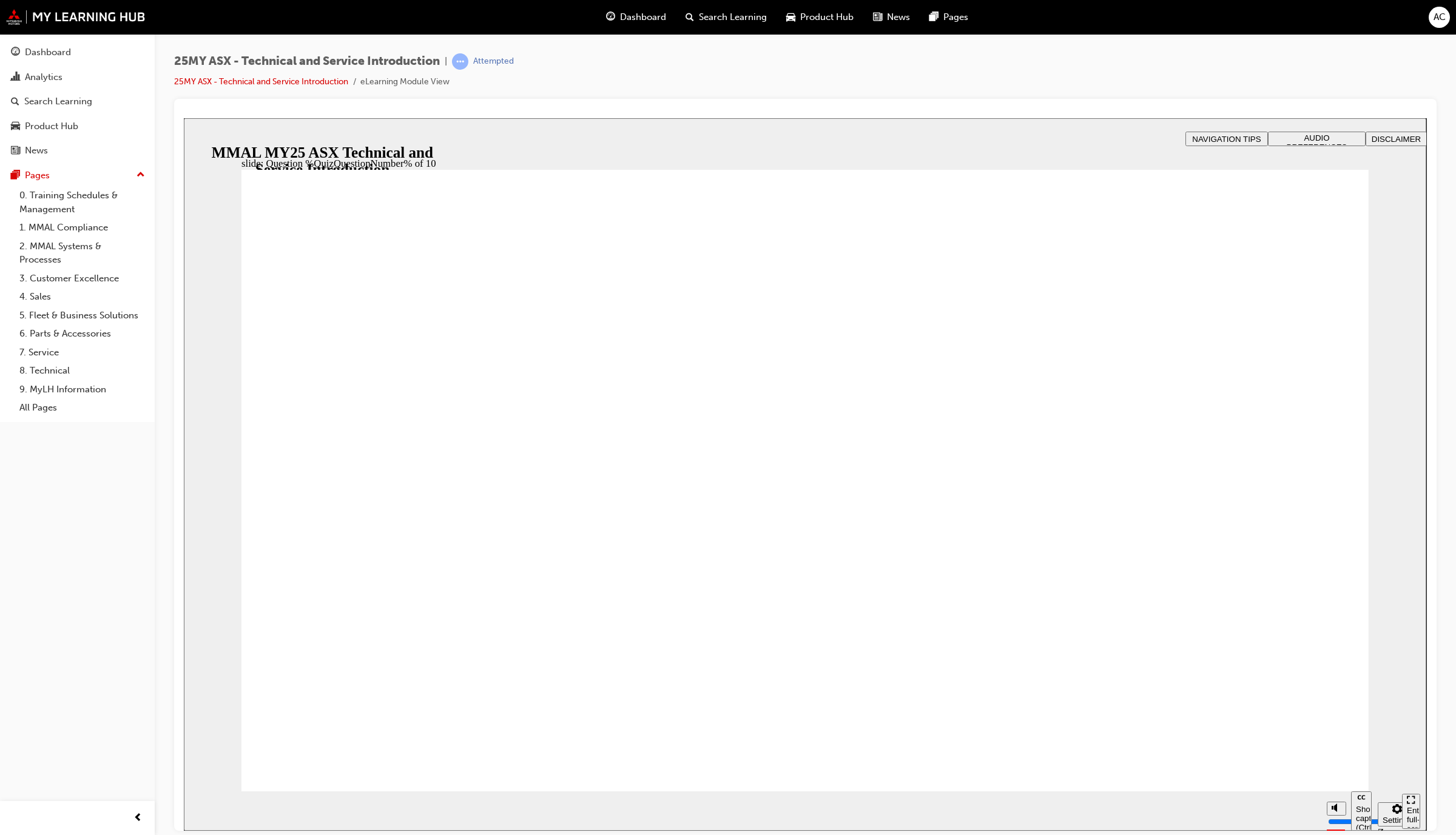
radio input "true"
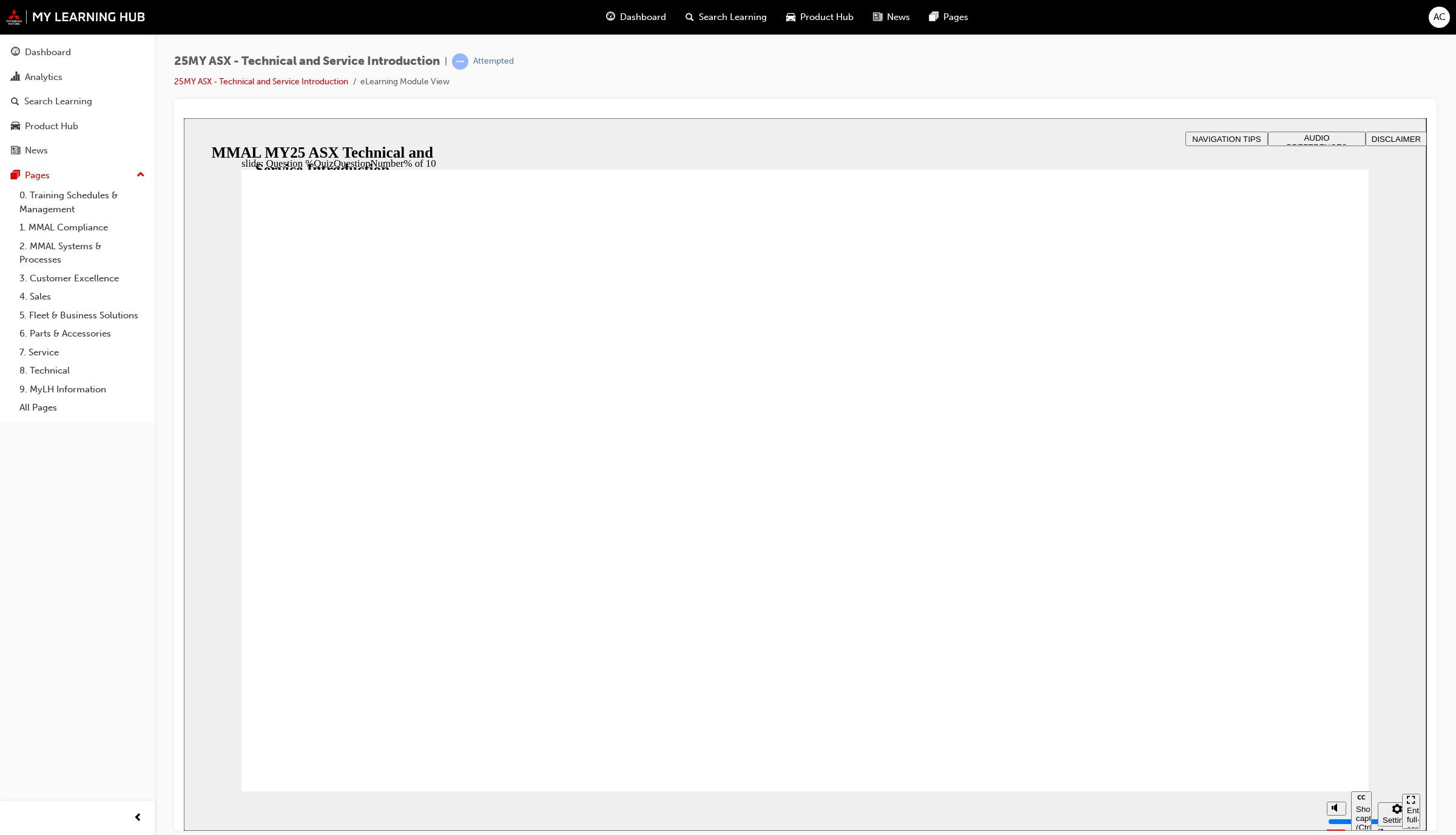
radio input "true"
